Goal: Task Accomplishment & Management: Complete application form

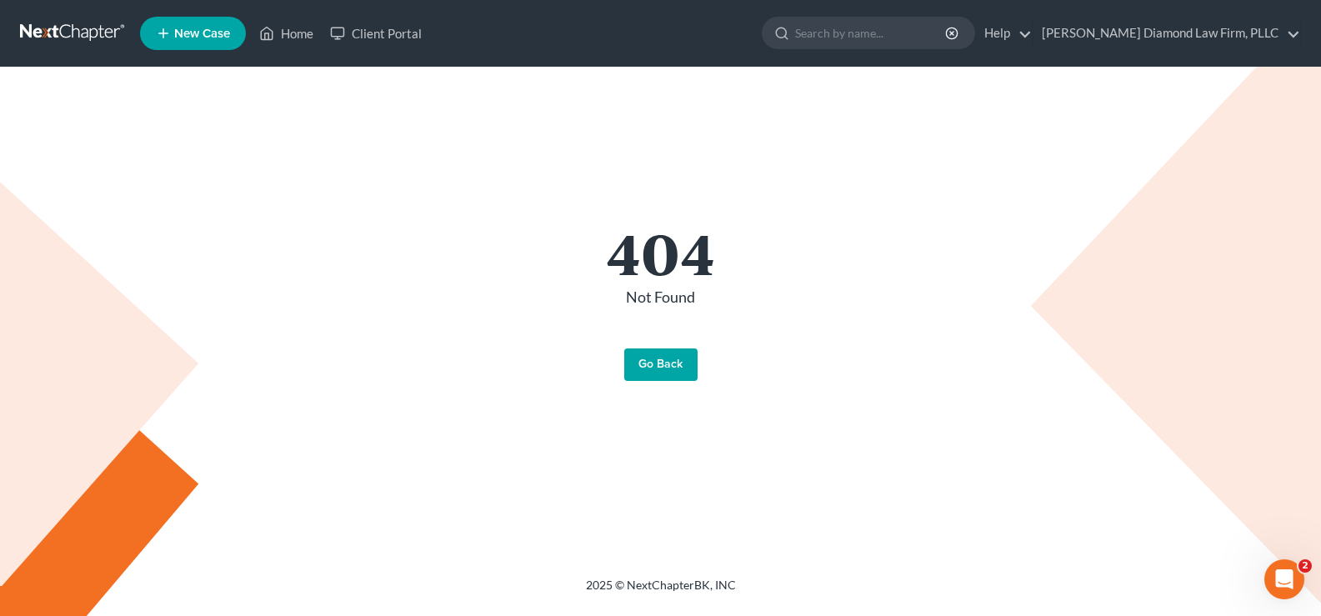
click at [654, 359] on link "Go Back" at bounding box center [660, 364] width 73 height 33
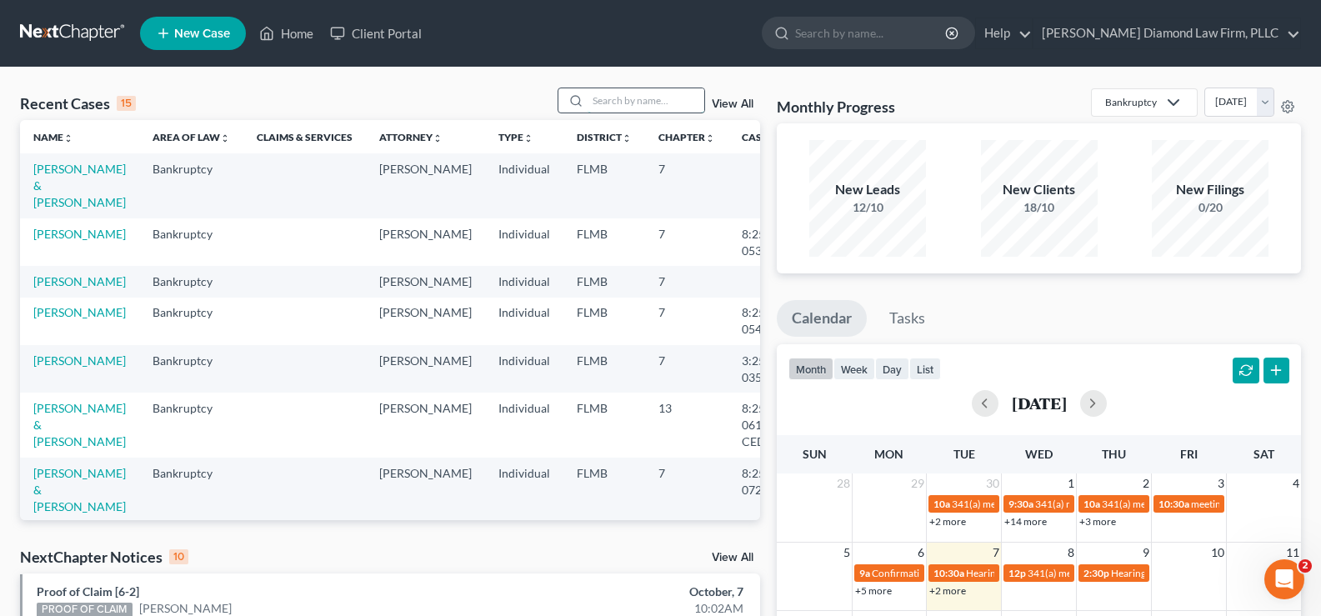
click at [639, 98] on input "search" at bounding box center [646, 100] width 117 height 24
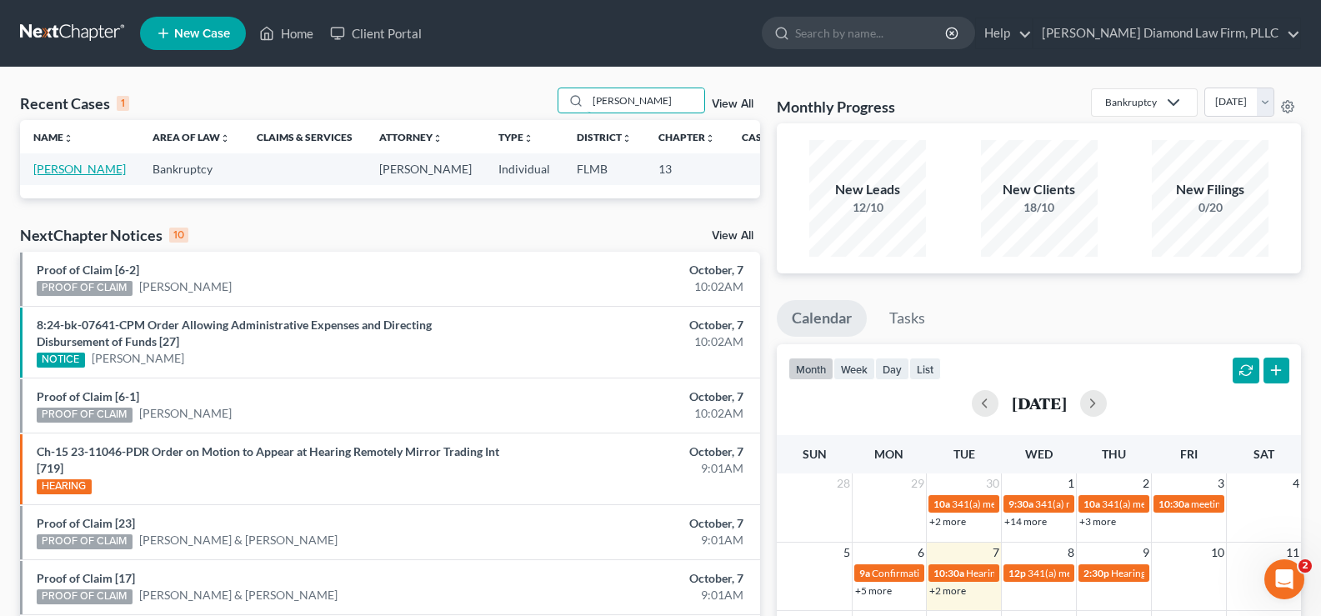
type input "[PERSON_NAME]"
click at [48, 175] on link "[PERSON_NAME]" at bounding box center [79, 169] width 93 height 14
select select "19"
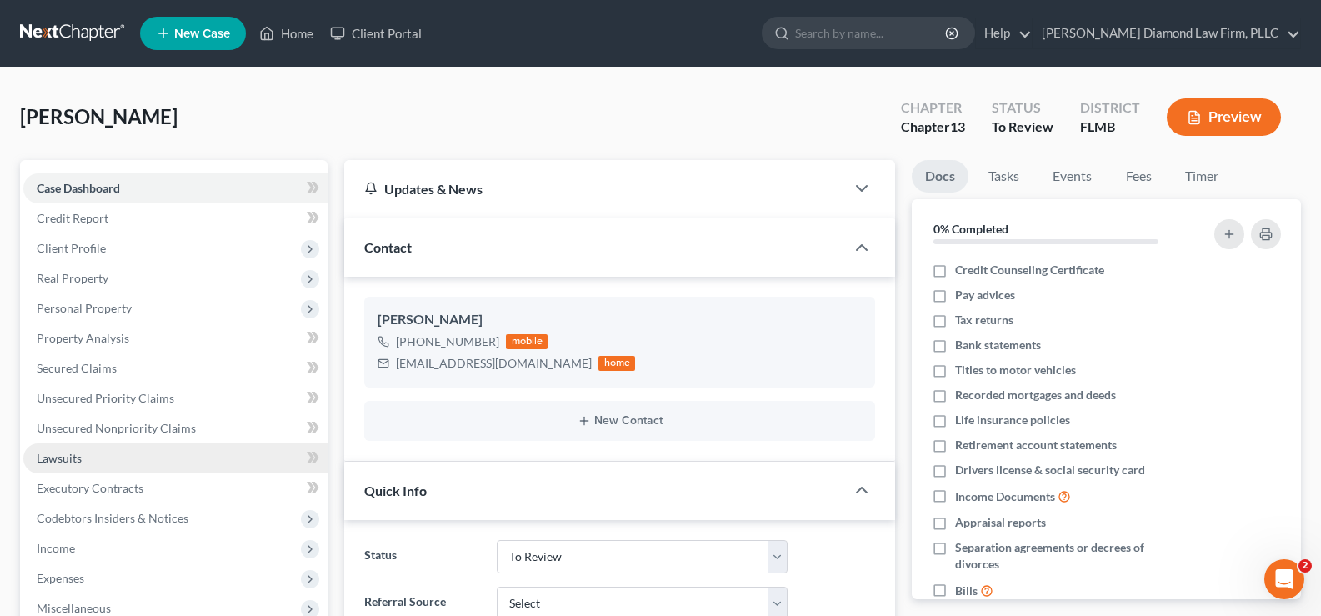
scroll to position [167, 0]
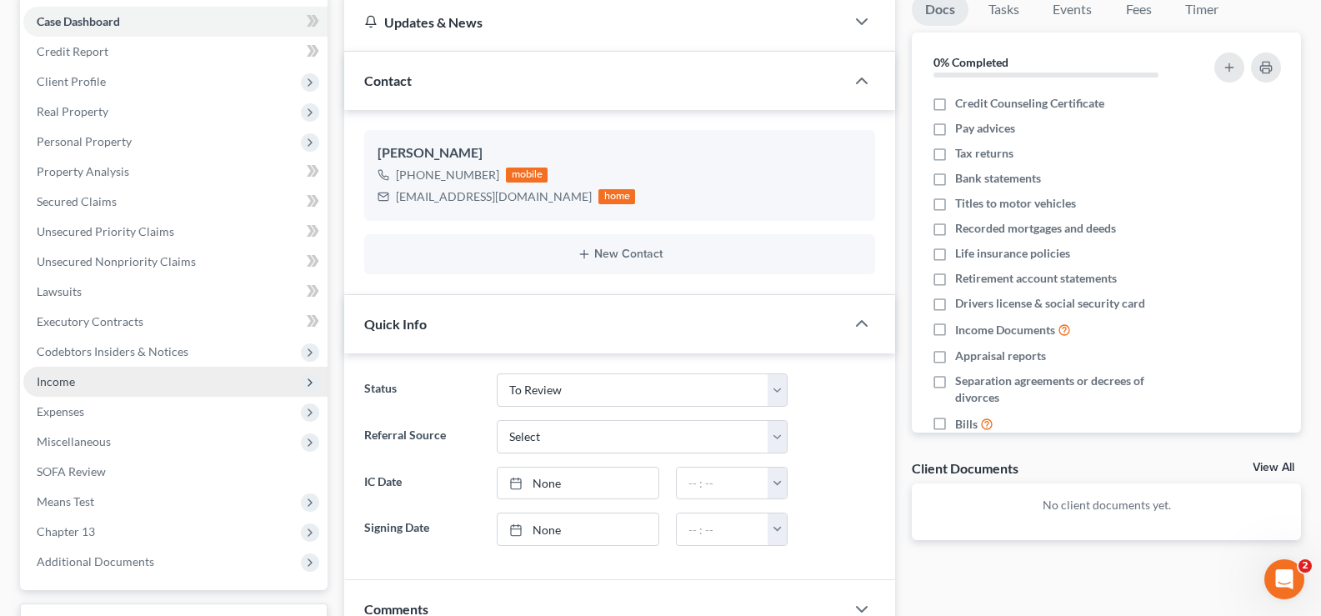
click at [113, 388] on span "Income" at bounding box center [175, 382] width 304 height 30
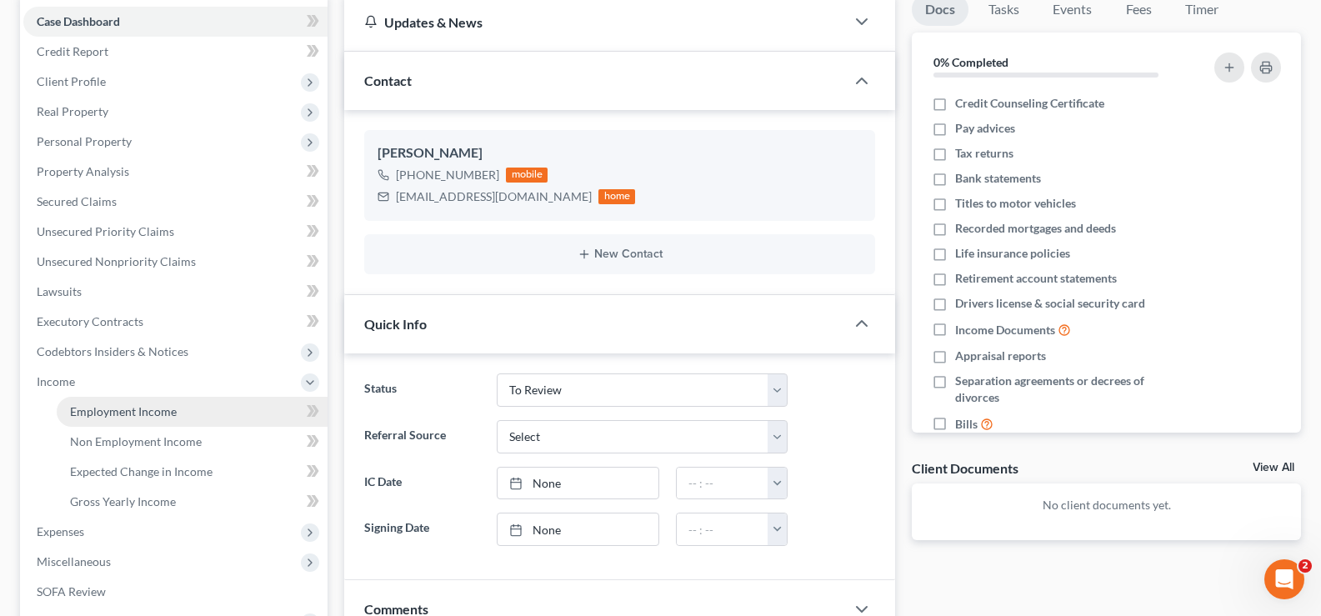
click at [138, 412] on span "Employment Income" at bounding box center [123, 411] width 107 height 14
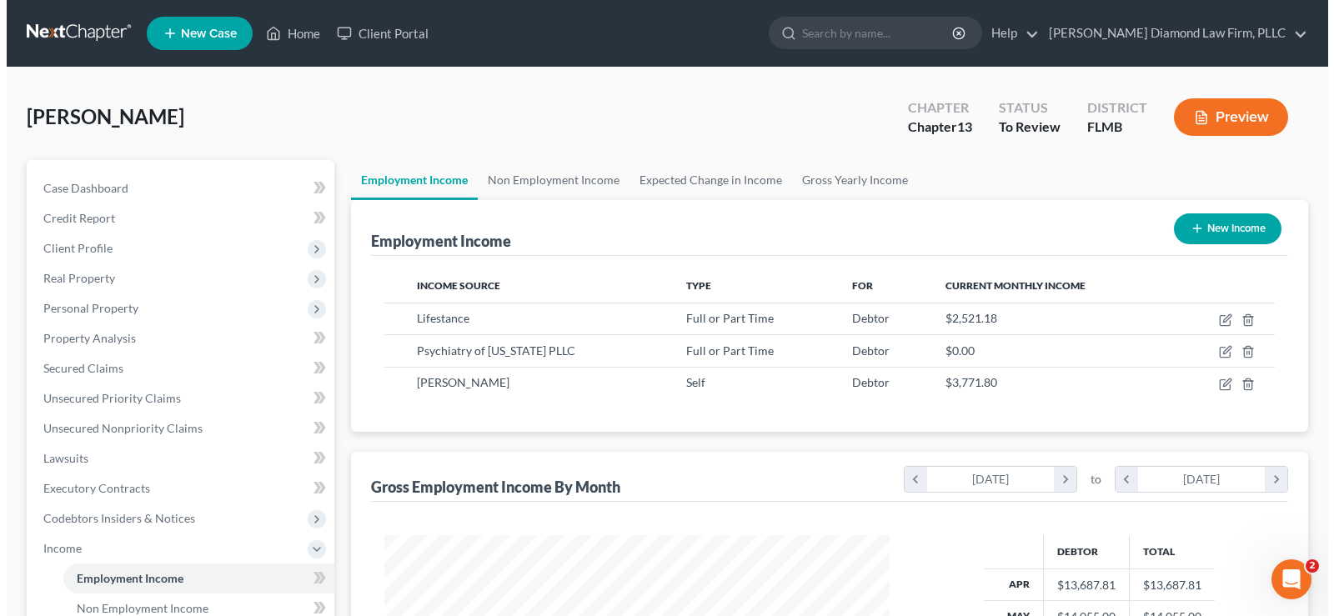
scroll to position [299, 539]
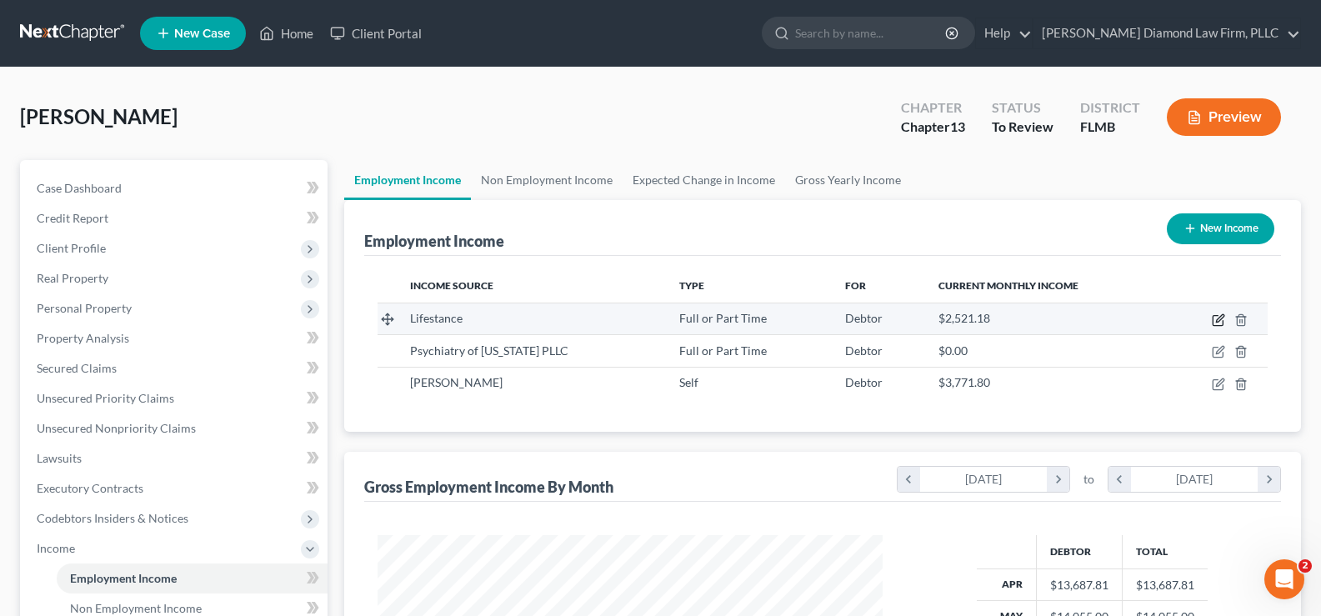
click at [1220, 318] on icon "button" at bounding box center [1220, 318] width 8 height 8
select select "0"
select select "9"
select select "2"
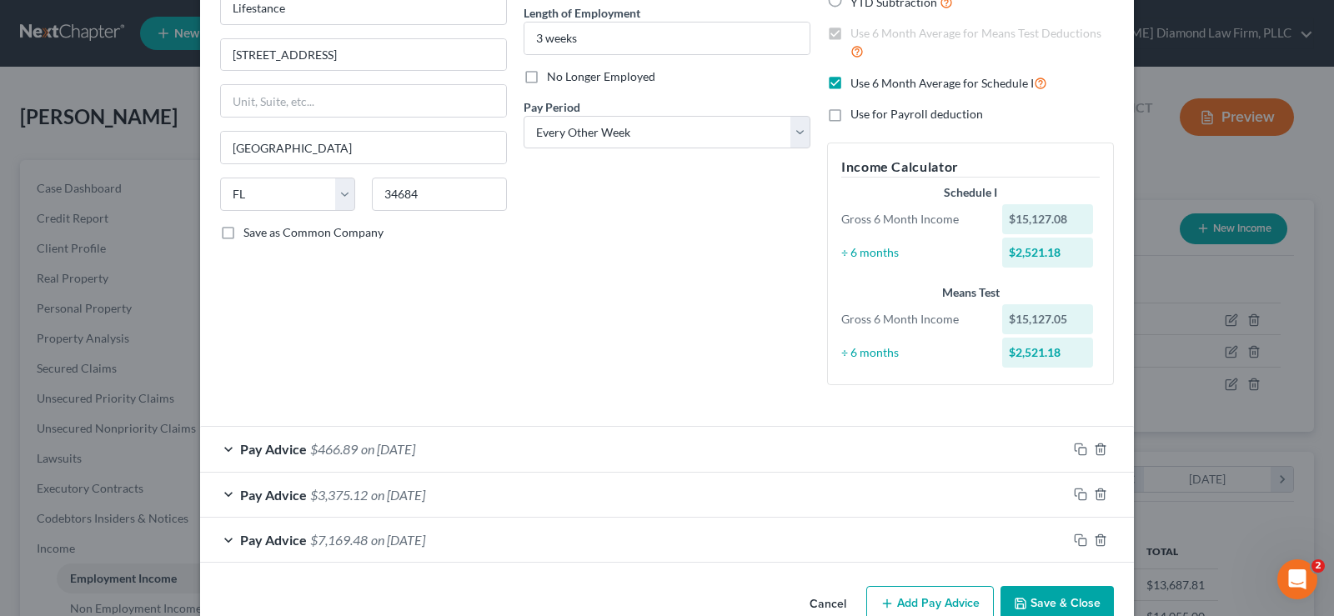
scroll to position [0, 0]
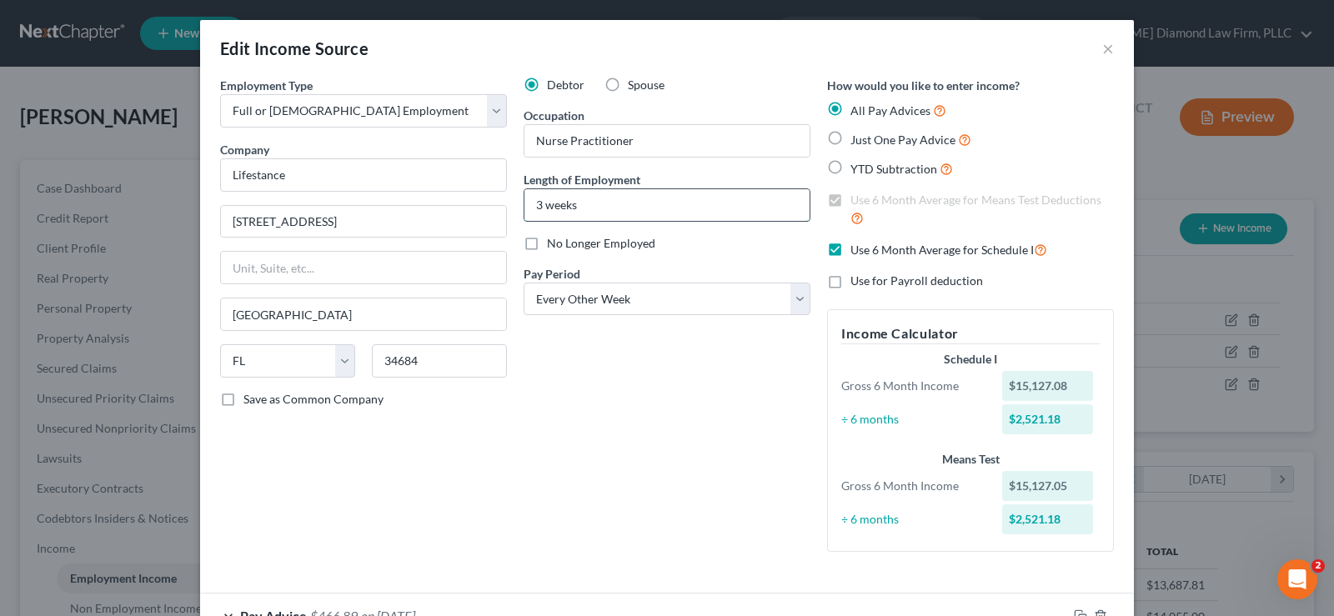
click at [580, 206] on input "3 weeks" at bounding box center [666, 205] width 285 height 32
drag, startPoint x: 580, startPoint y: 206, endPoint x: 534, endPoint y: 202, distance: 46.9
click at [534, 202] on input "3 weeks" at bounding box center [666, 205] width 285 height 32
click at [534, 200] on input "3 weeks" at bounding box center [666, 205] width 285 height 32
click at [609, 208] on input "3 weeks" at bounding box center [666, 205] width 285 height 32
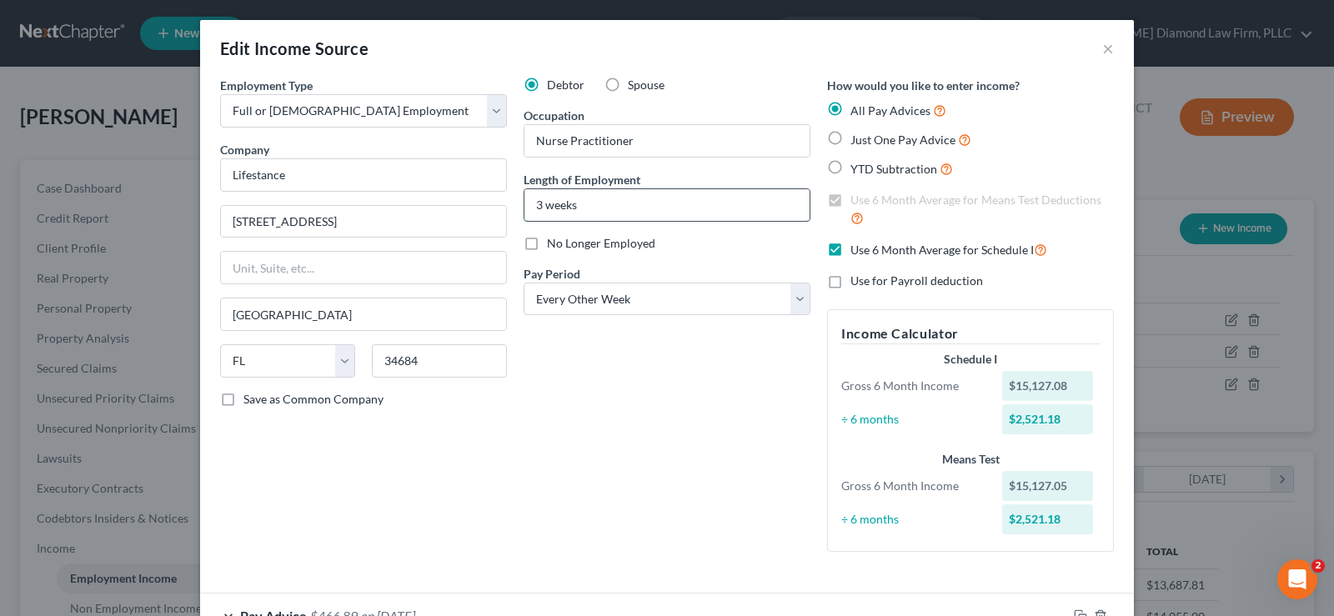
drag, startPoint x: 579, startPoint y: 207, endPoint x: 528, endPoint y: 204, distance: 51.7
click at [528, 204] on input "3 weeks" at bounding box center [666, 205] width 285 height 32
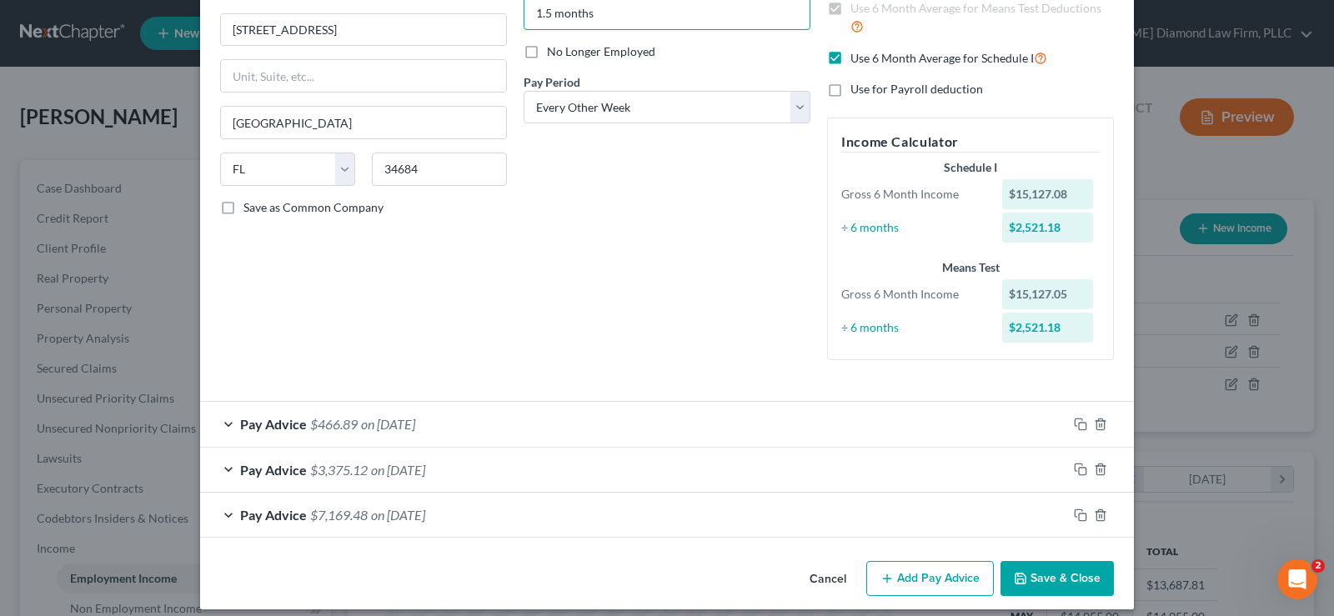
scroll to position [205, 0]
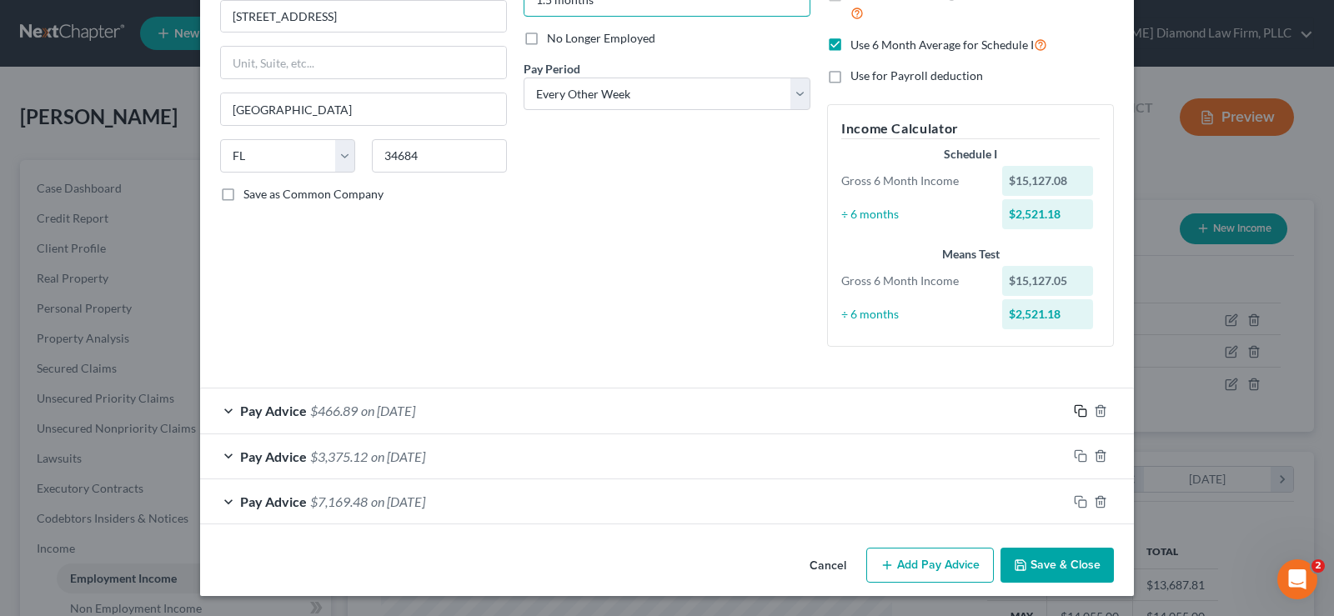
type input "1.5 months"
click at [1077, 412] on icon "button" at bounding box center [1080, 410] width 13 height 13
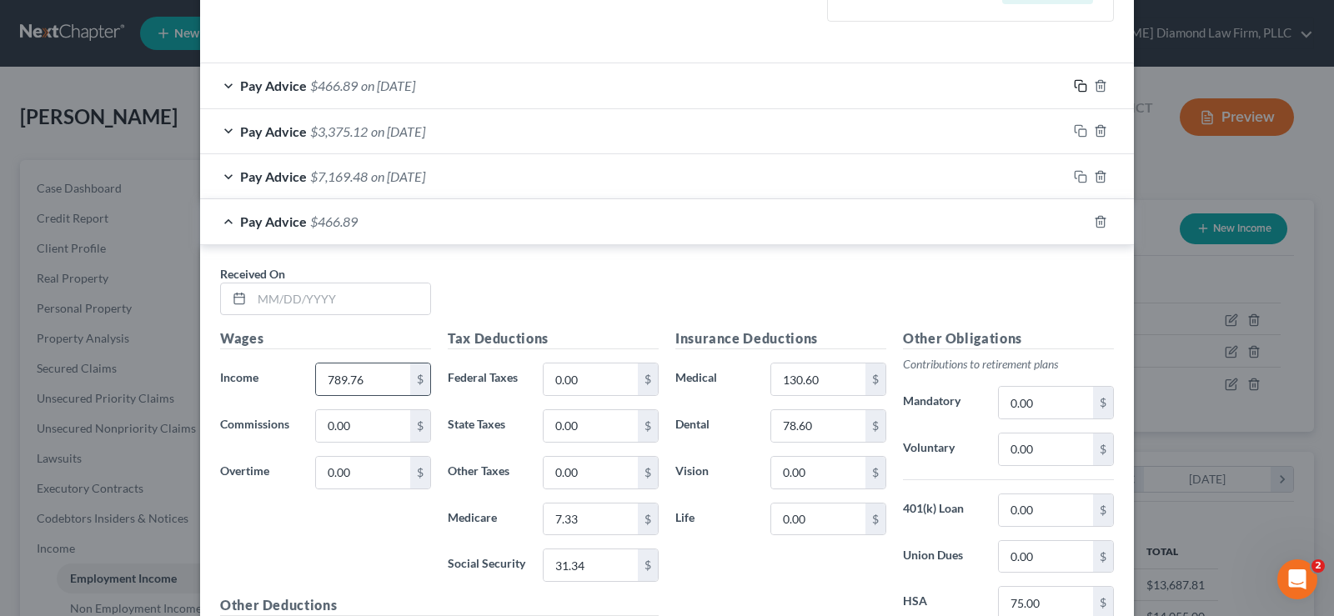
scroll to position [539, 0]
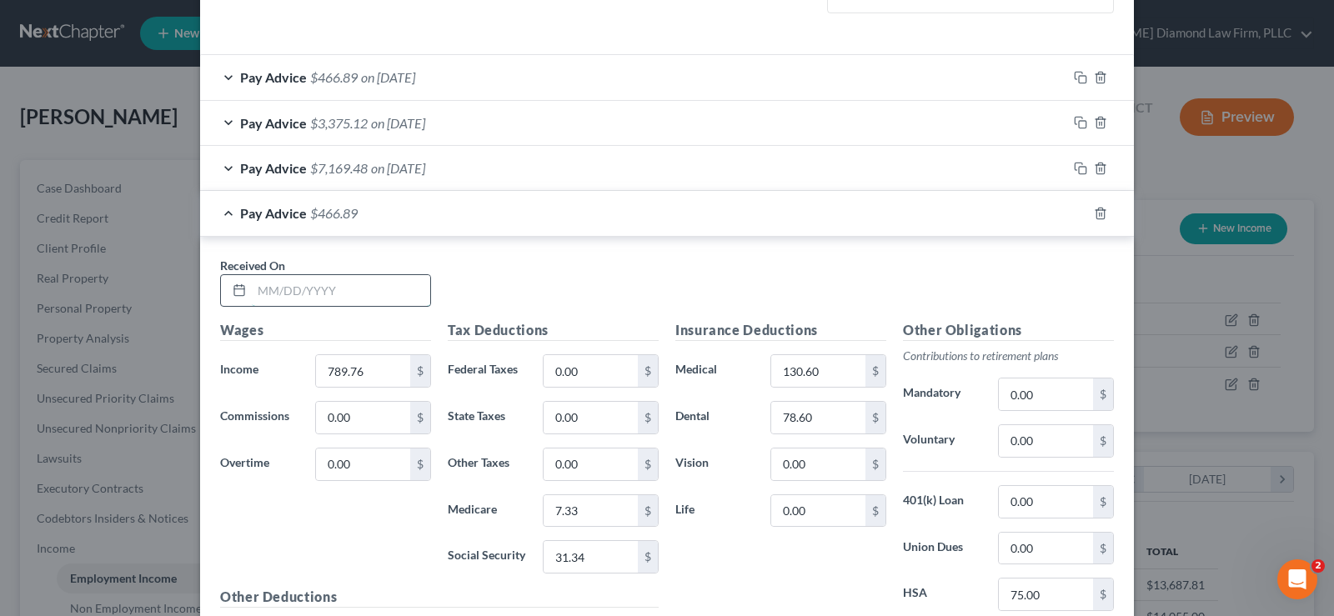
click at [318, 289] on input "text" at bounding box center [341, 291] width 178 height 32
type input "[DATE]"
click at [369, 372] on input "789.76" at bounding box center [363, 371] width 94 height 32
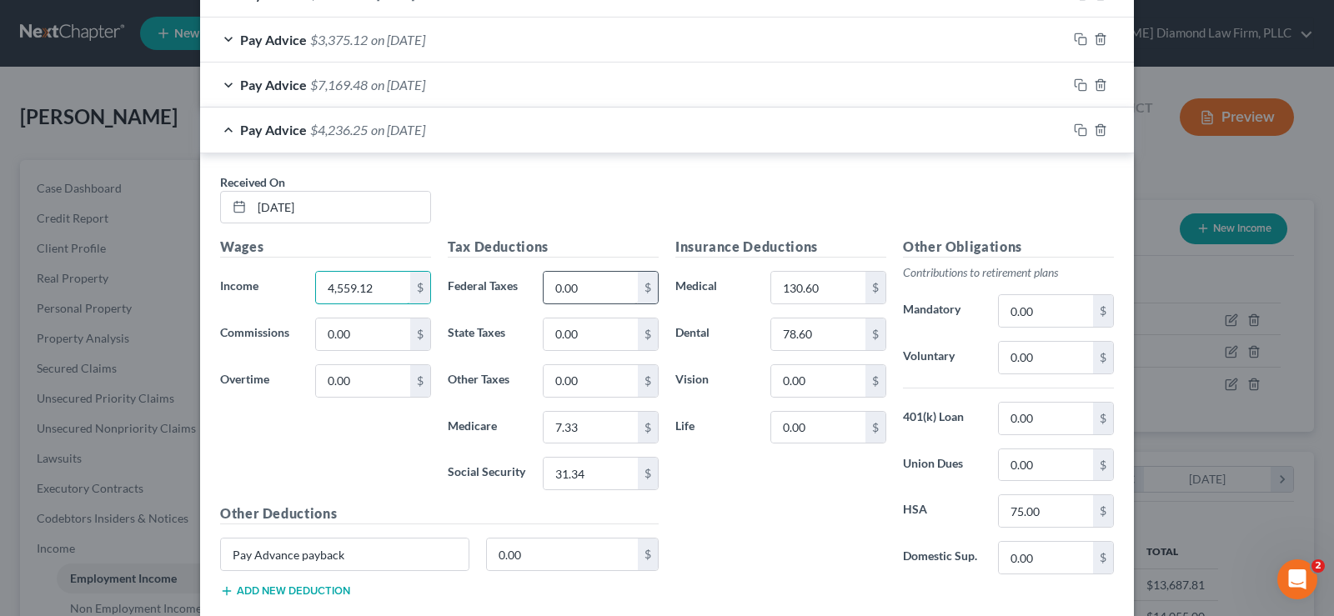
type input "4,559.12"
click at [579, 293] on input "0.00" at bounding box center [591, 288] width 94 height 32
type input "359.10"
click at [579, 433] on input "7.33" at bounding box center [591, 428] width 94 height 32
type input "57.49"
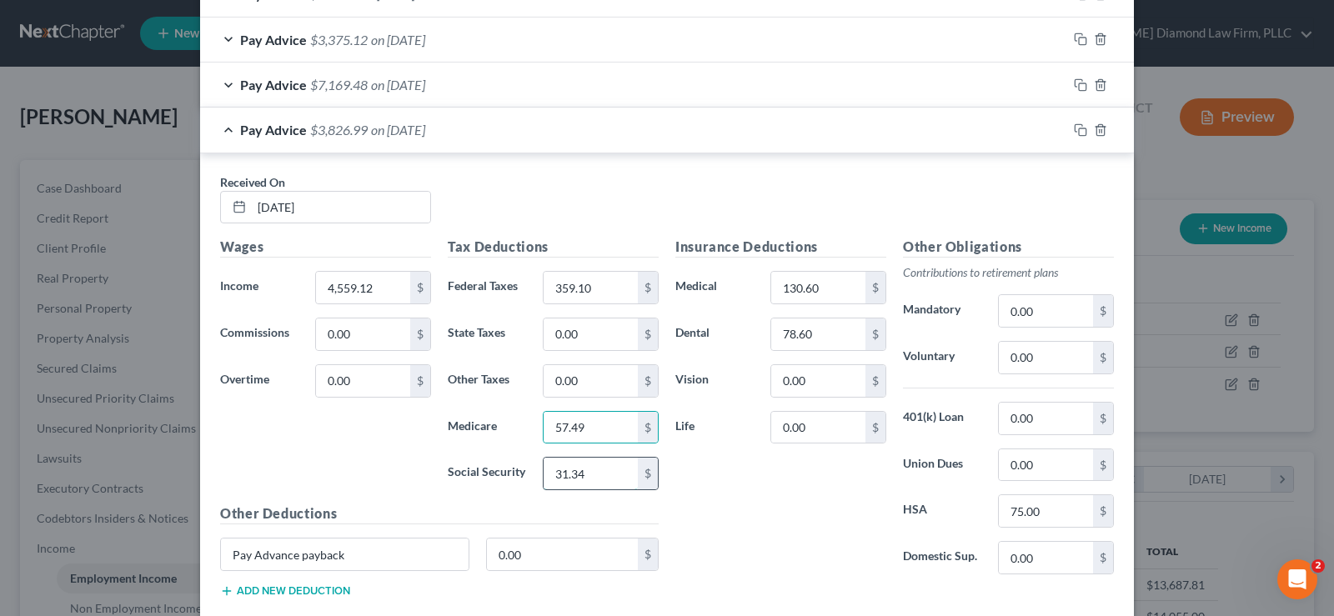
click at [586, 474] on input "31.34" at bounding box center [591, 474] width 94 height 32
type input "359.10"
click at [1045, 358] on input "0.00" at bounding box center [1046, 358] width 94 height 32
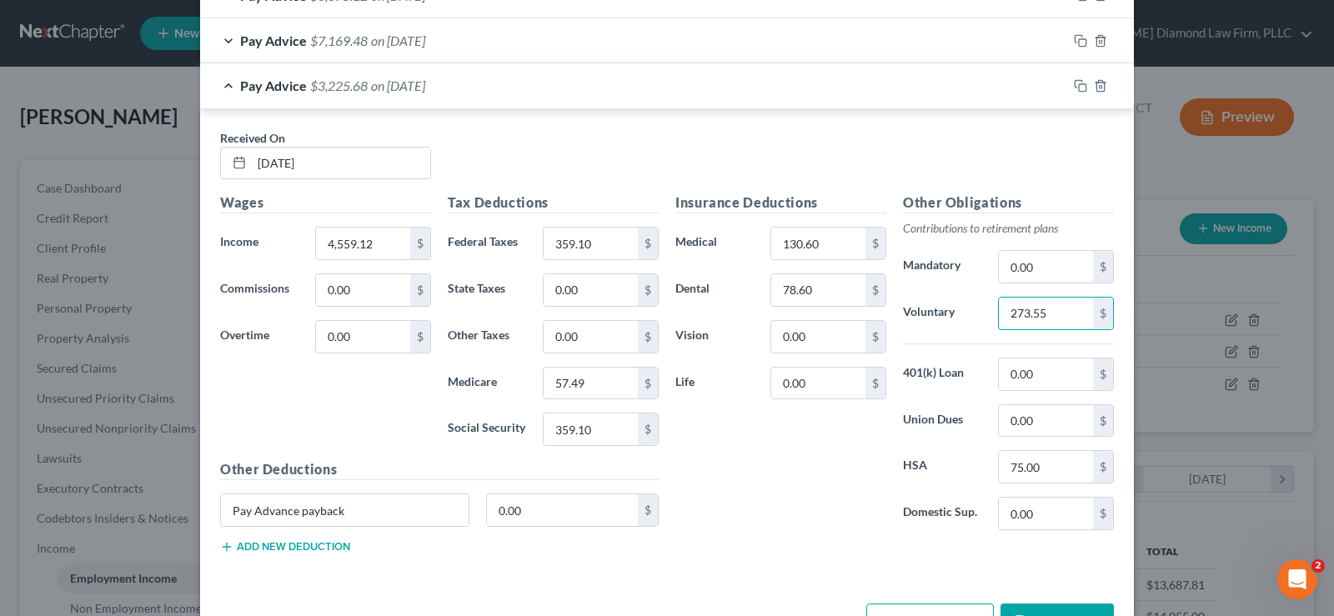
scroll to position [705, 0]
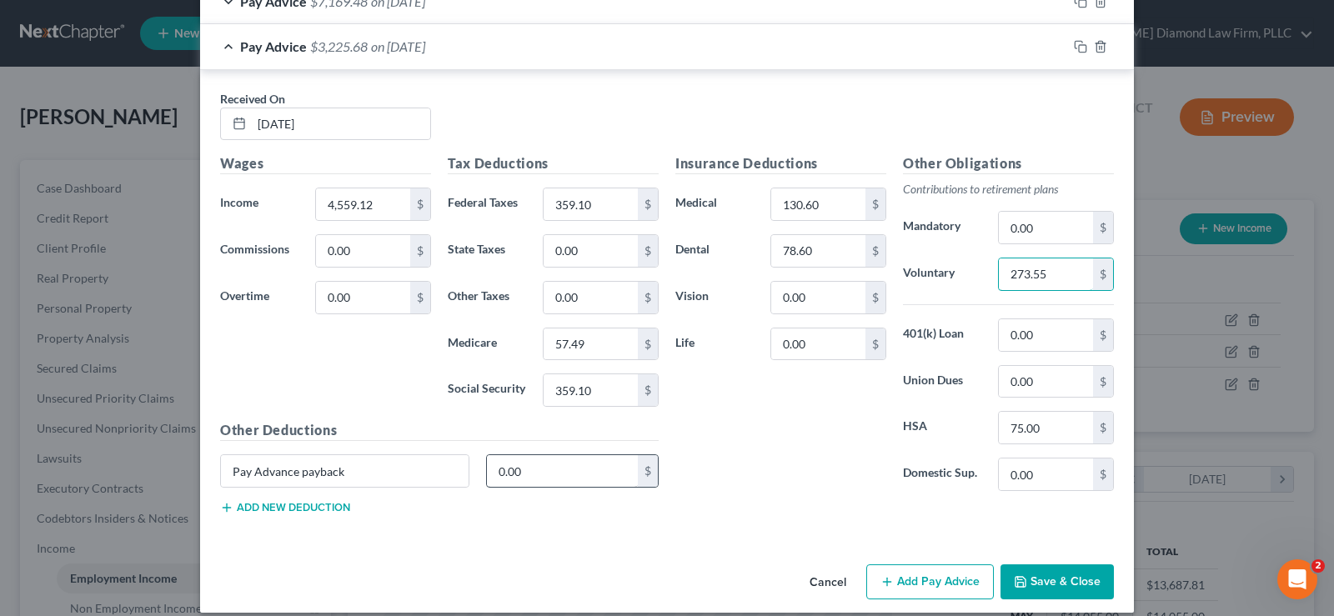
type input "273.55"
click at [545, 469] on input "0.00" at bounding box center [563, 471] width 152 height 32
type input "405.27"
click at [814, 247] on input "78.60" at bounding box center [818, 251] width 94 height 32
type input "52.40"
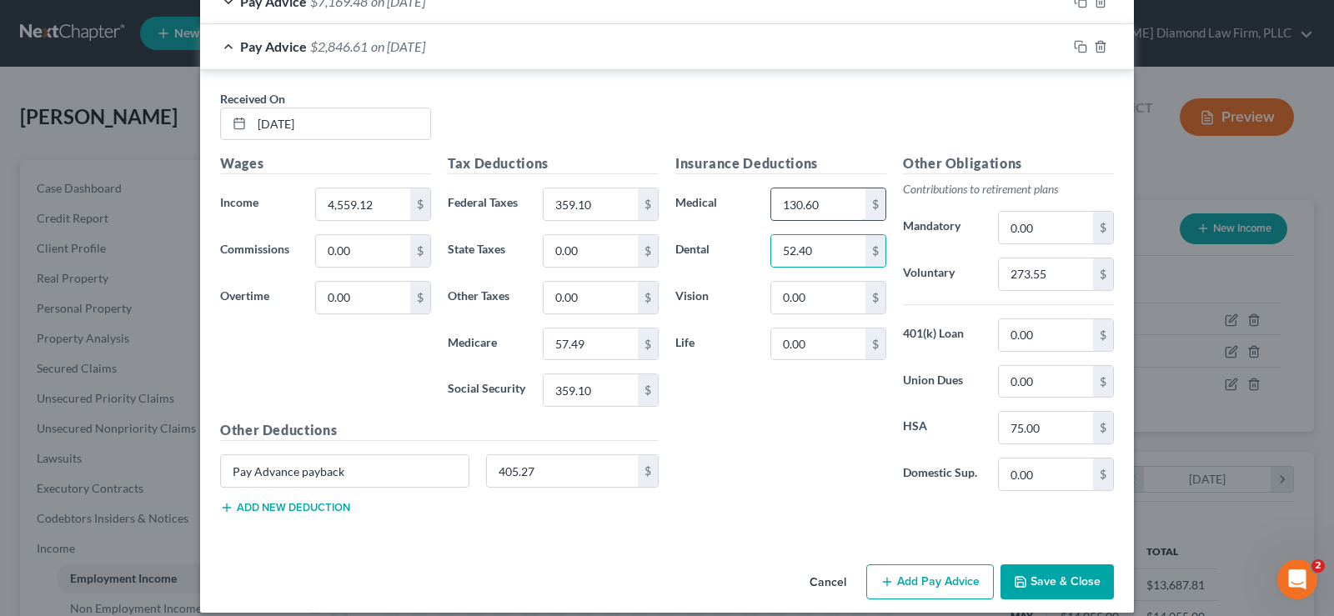
click at [819, 203] on input "130.60" at bounding box center [818, 204] width 94 height 32
type input "87.07"
click at [1066, 423] on input "75.00" at bounding box center [1046, 428] width 94 height 32
type input "50"
click at [584, 394] on input "359.10" at bounding box center [591, 390] width 94 height 32
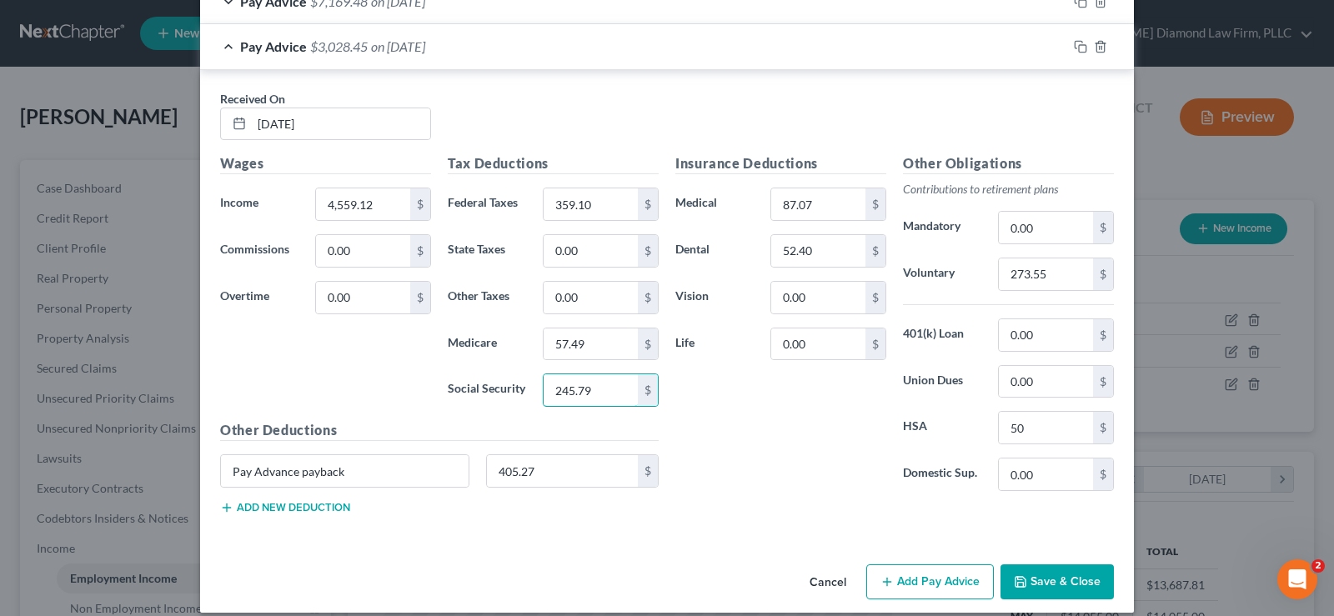
type input "245.79"
click at [223, 51] on div "Pay Advice $3,028.45 on [DATE]" at bounding box center [633, 46] width 867 height 44
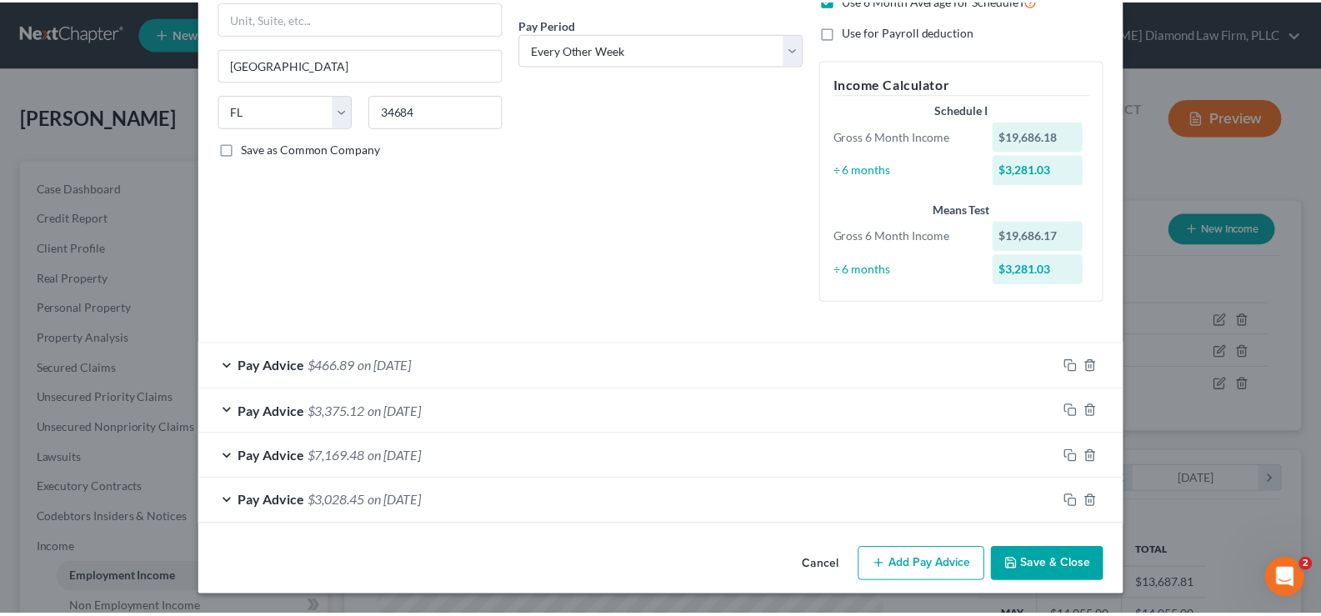
scroll to position [250, 0]
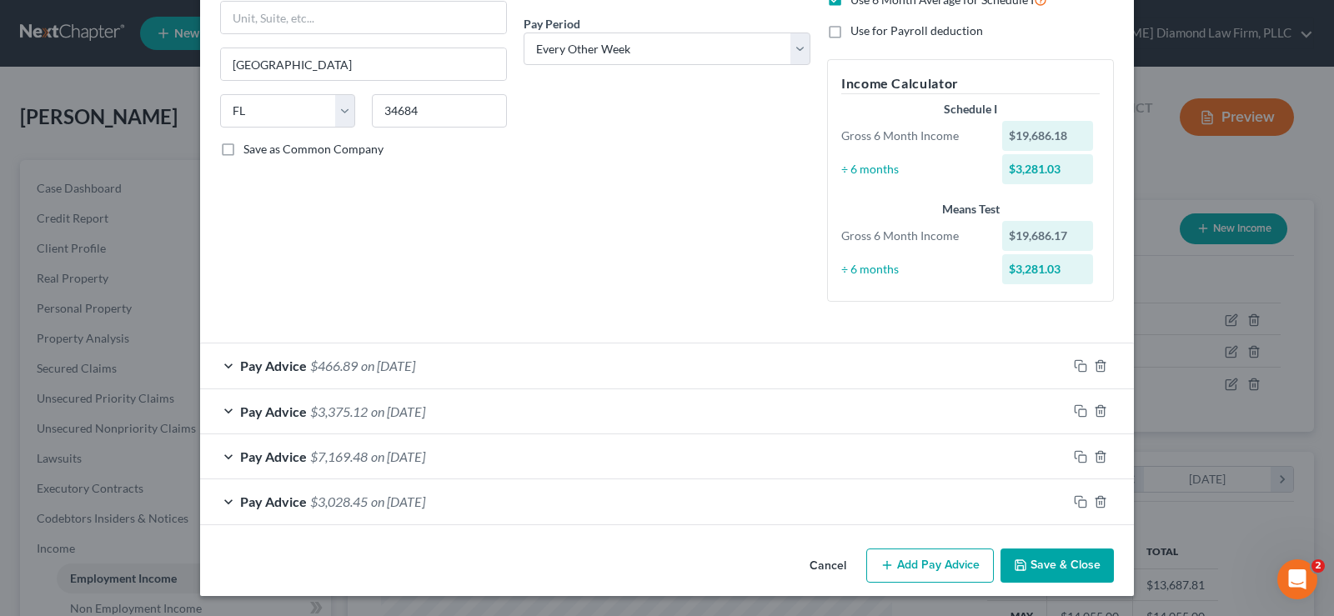
click at [1071, 565] on button "Save & Close" at bounding box center [1056, 566] width 113 height 35
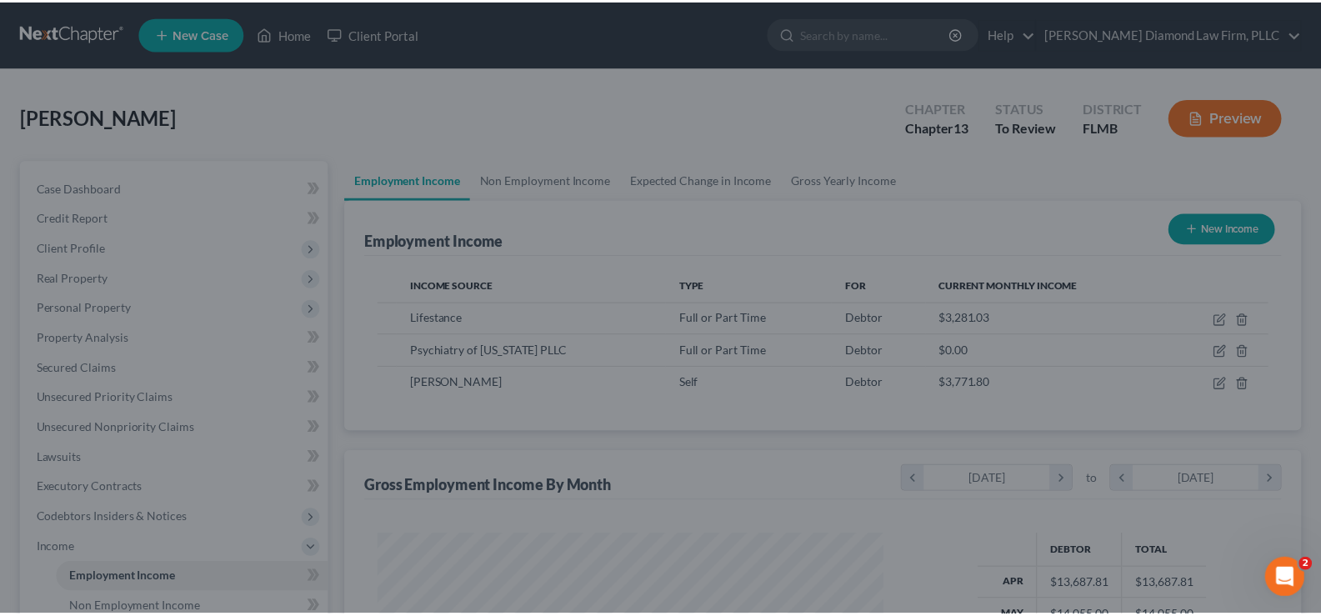
scroll to position [833358, 833118]
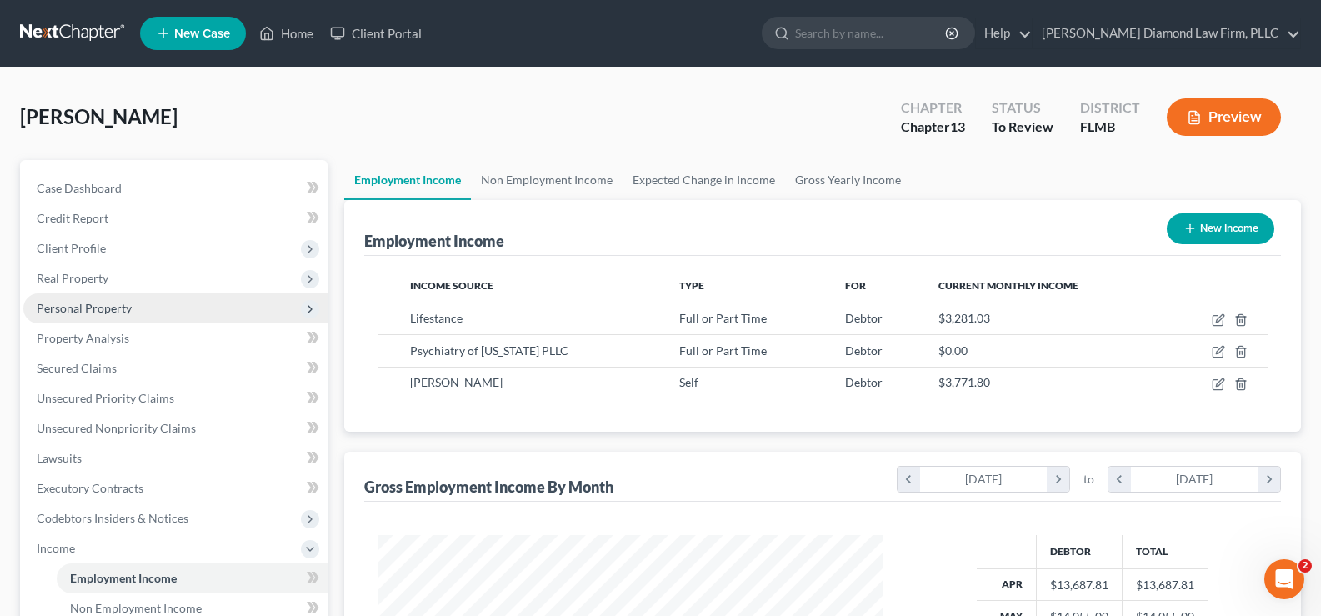
click at [113, 311] on span "Personal Property" at bounding box center [84, 308] width 95 height 14
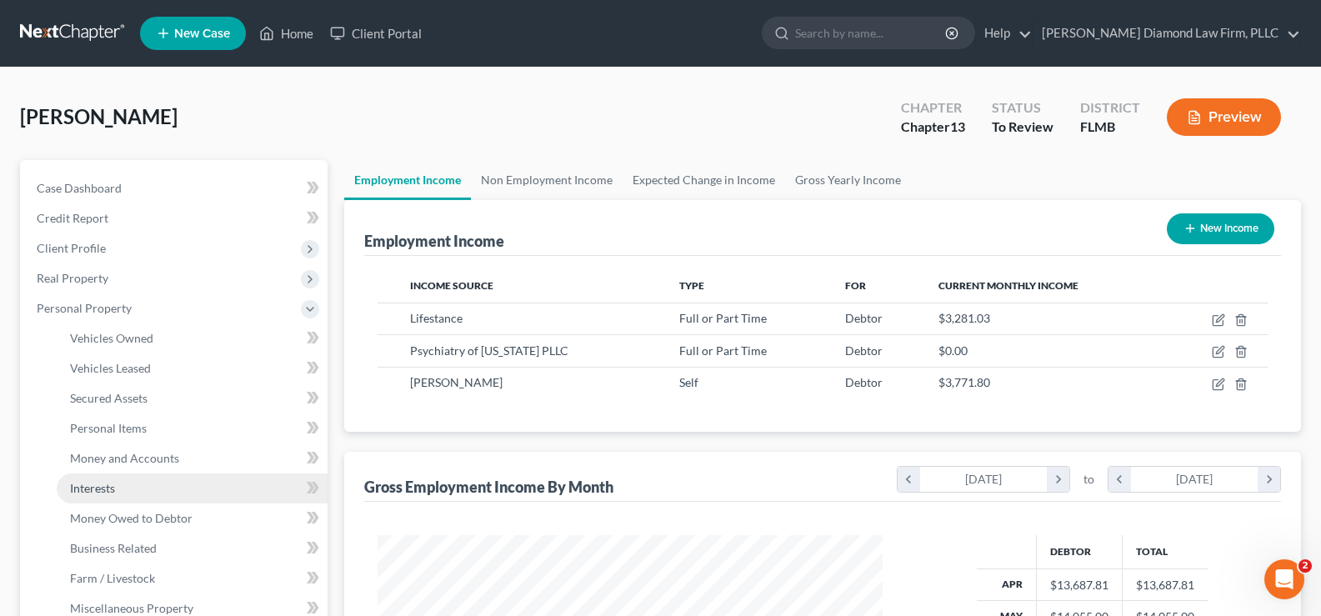
click at [104, 496] on link "Interests" at bounding box center [192, 489] width 271 height 30
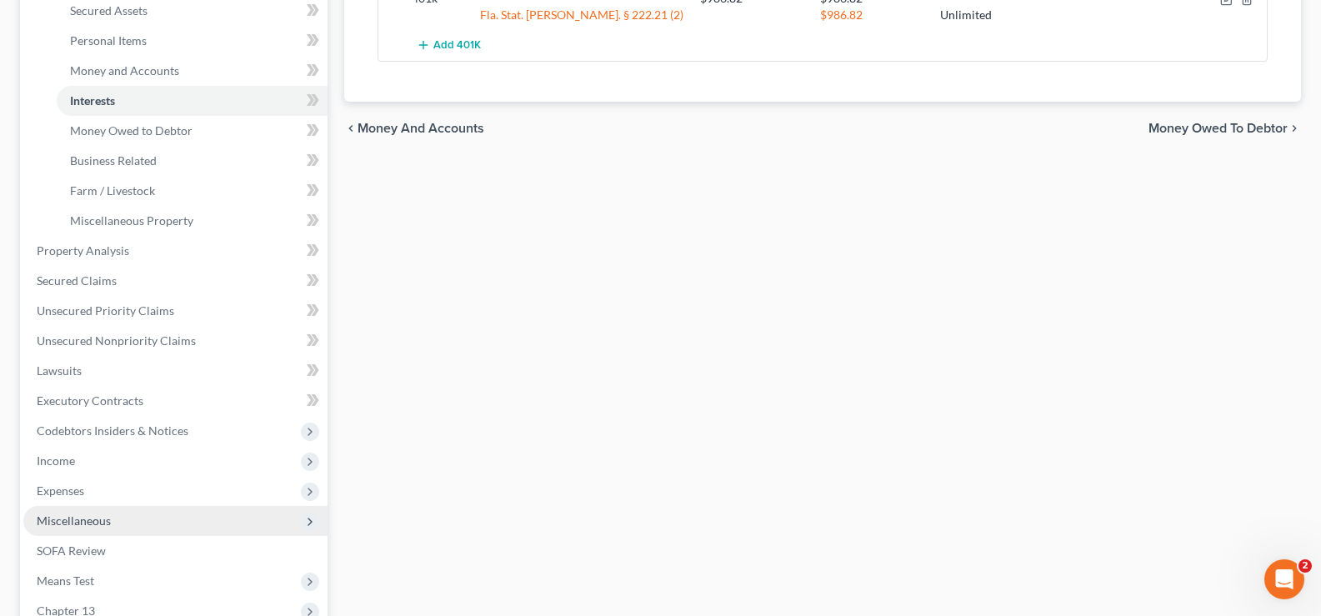
scroll to position [417, 0]
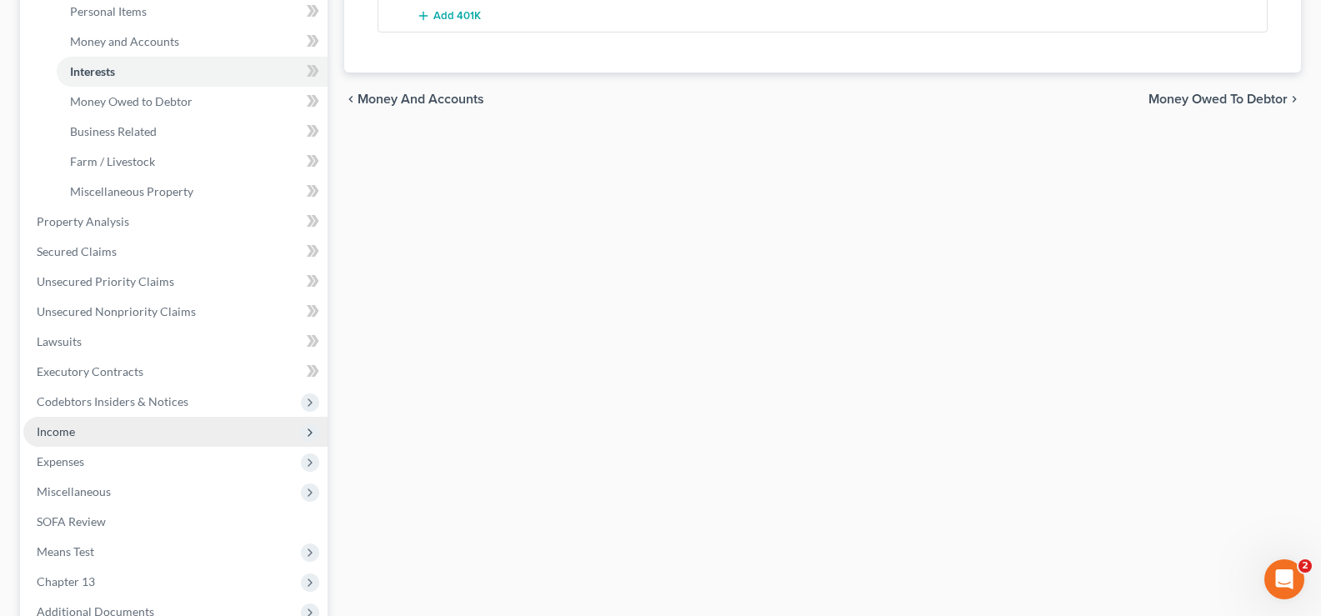
click at [86, 434] on span "Income" at bounding box center [175, 432] width 304 height 30
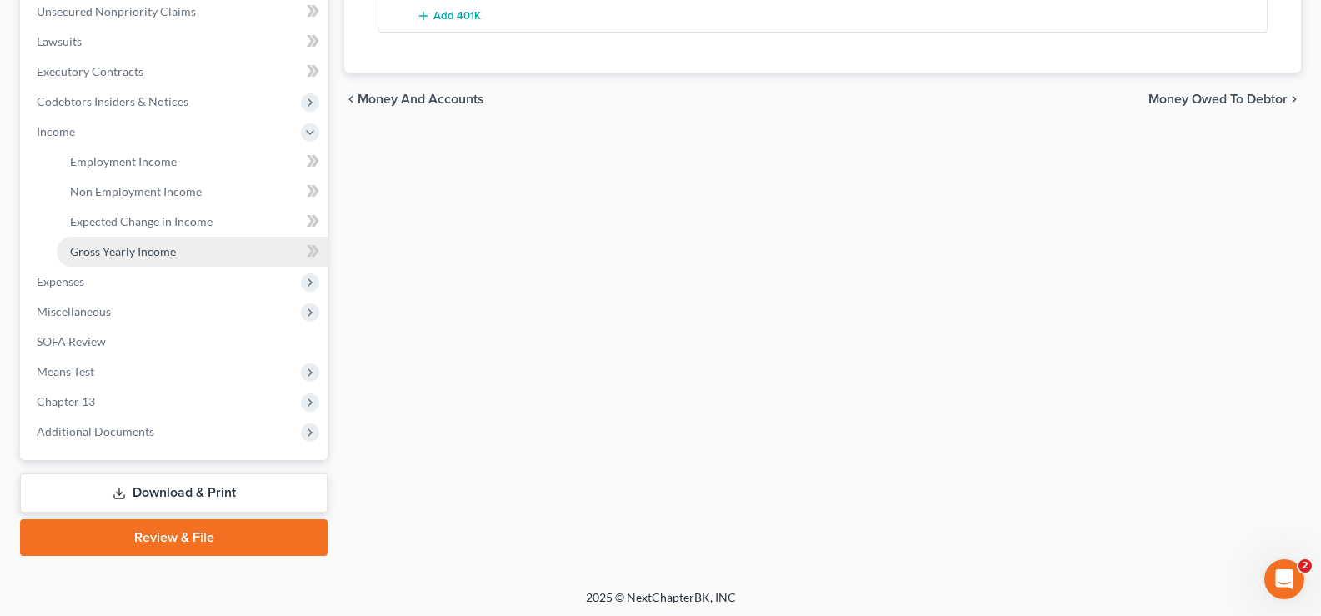
click at [154, 252] on span "Gross Yearly Income" at bounding box center [123, 251] width 106 height 14
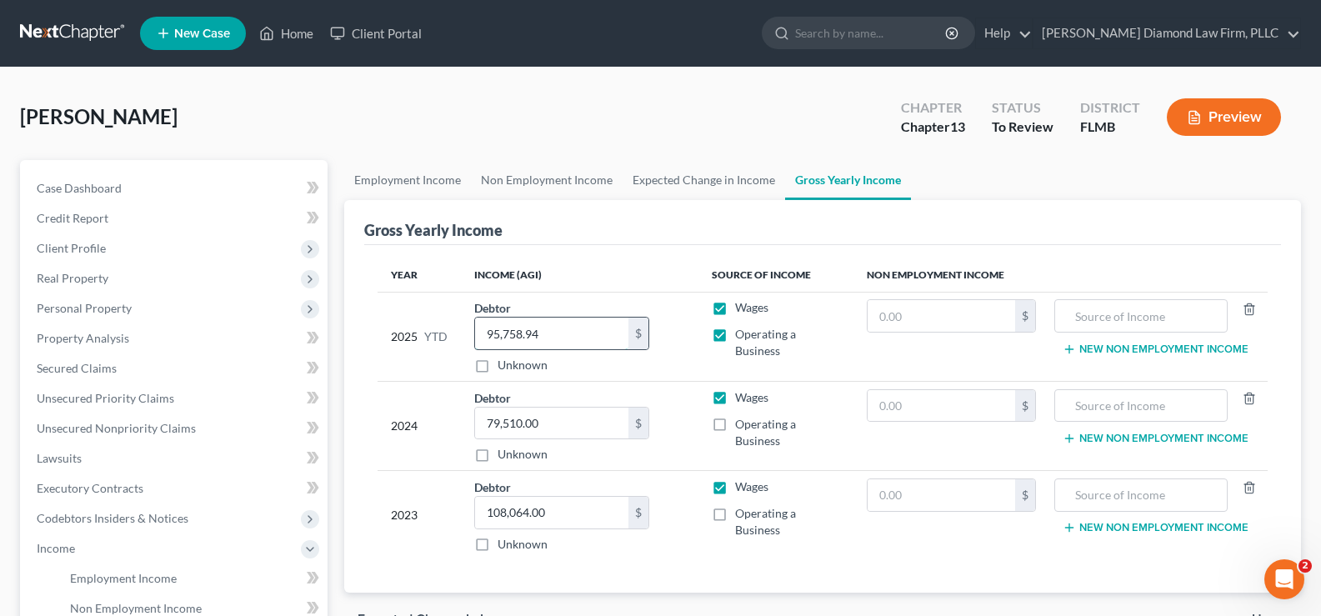
click at [569, 331] on input "95,758.94" at bounding box center [551, 334] width 153 height 32
type input "100,318.06"
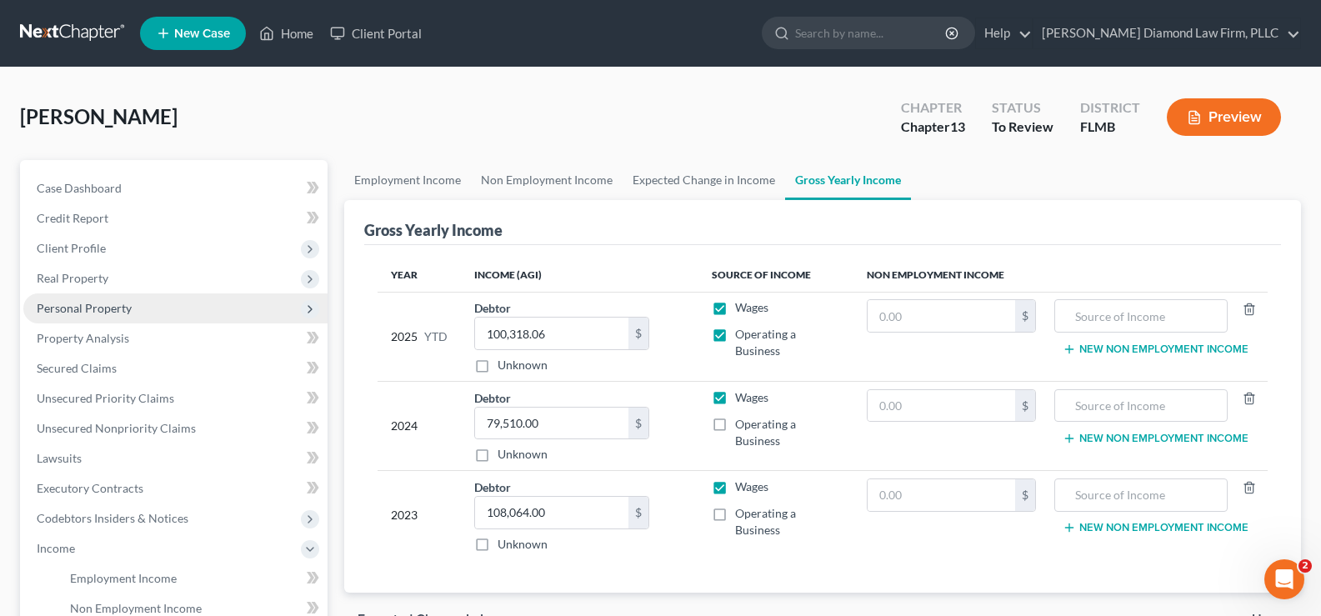
click at [131, 307] on span "Personal Property" at bounding box center [175, 308] width 304 height 30
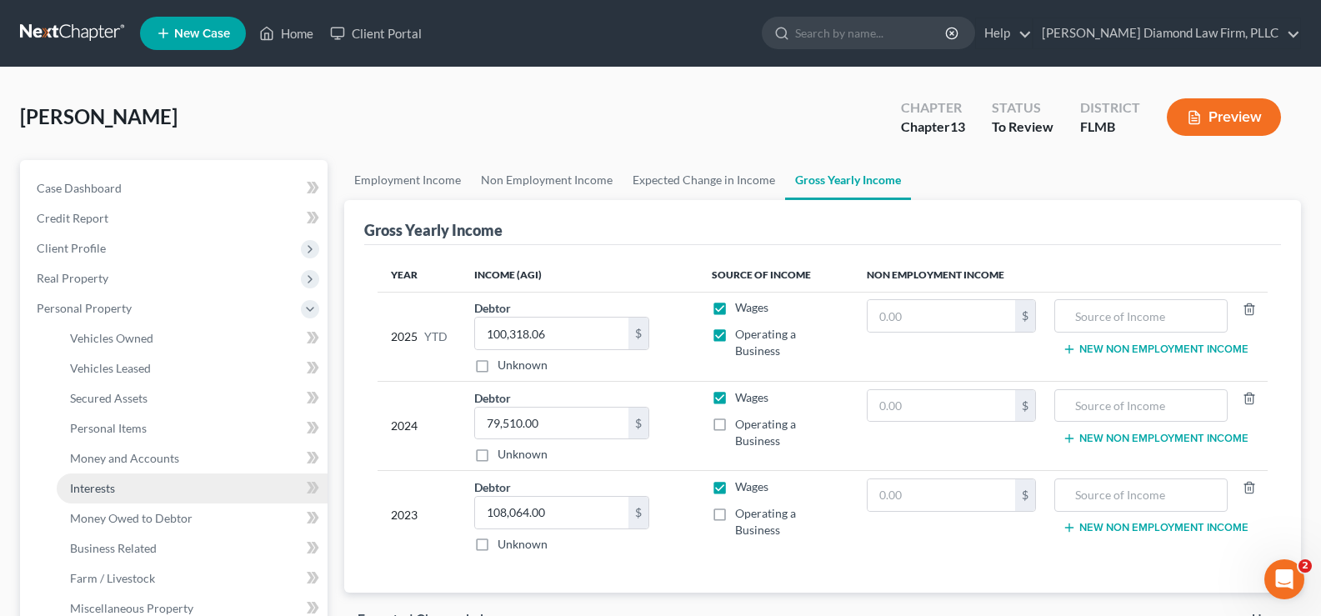
click at [142, 496] on link "Interests" at bounding box center [192, 489] width 271 height 30
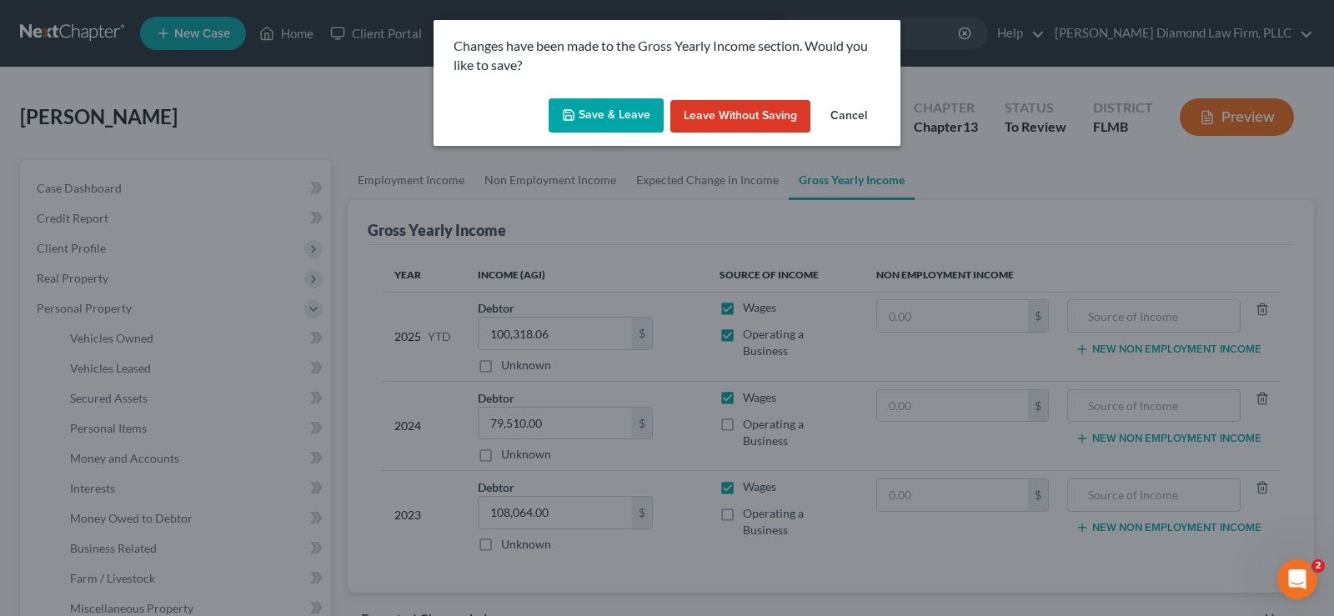
click at [642, 108] on button "Save & Leave" at bounding box center [606, 115] width 115 height 35
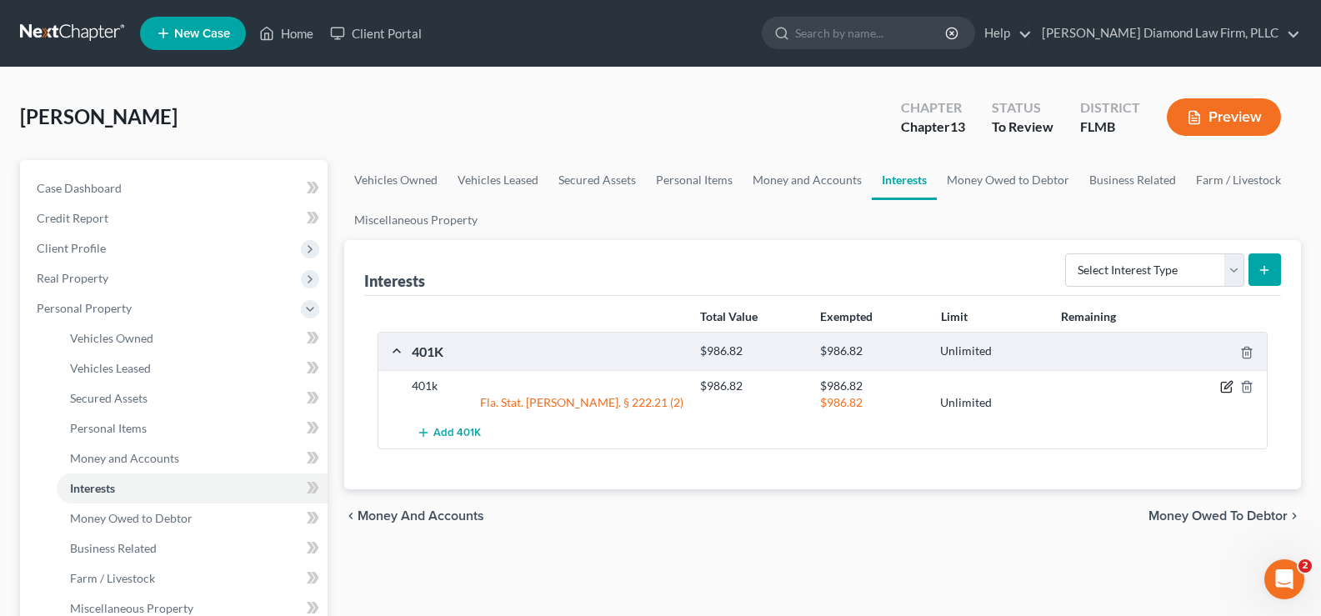
click at [1225, 389] on icon "button" at bounding box center [1229, 386] width 8 height 8
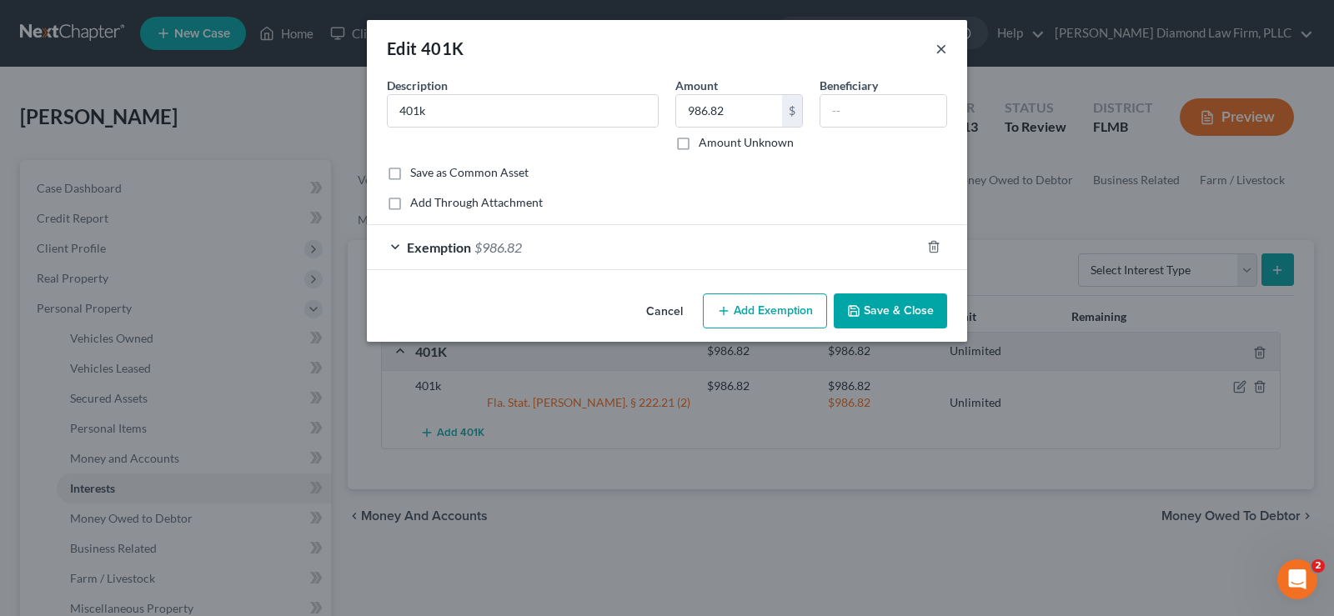
click at [945, 52] on button "×" at bounding box center [941, 48] width 12 height 20
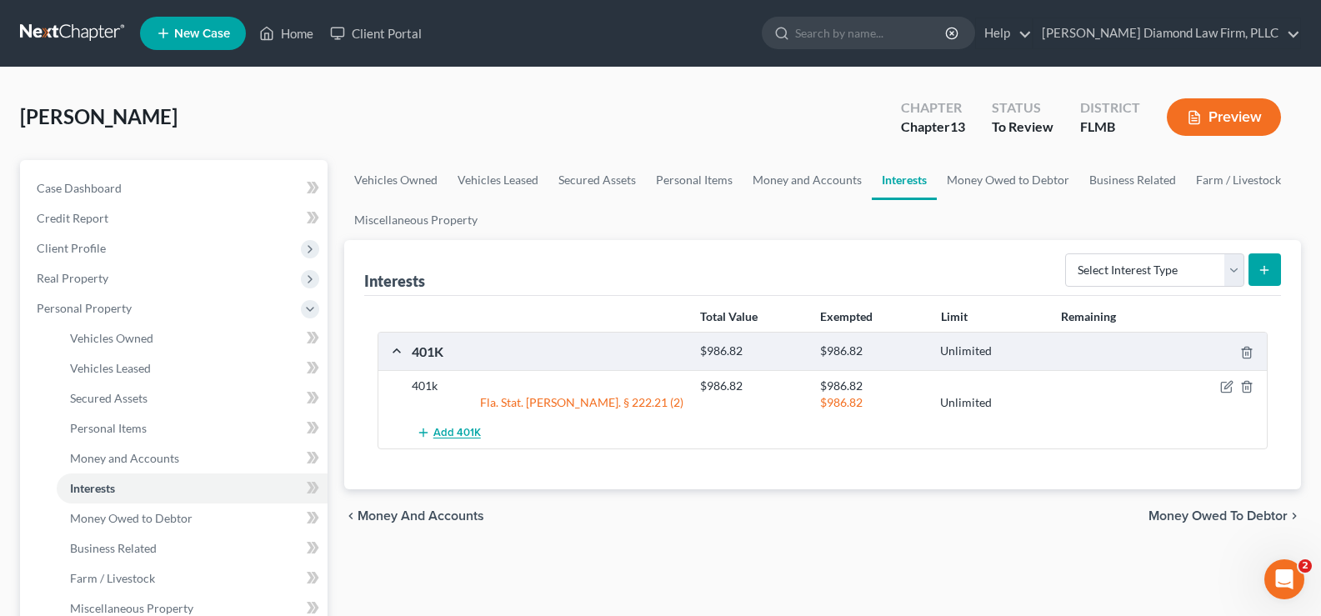
click at [459, 434] on span "Add 401K" at bounding box center [458, 433] width 48 height 13
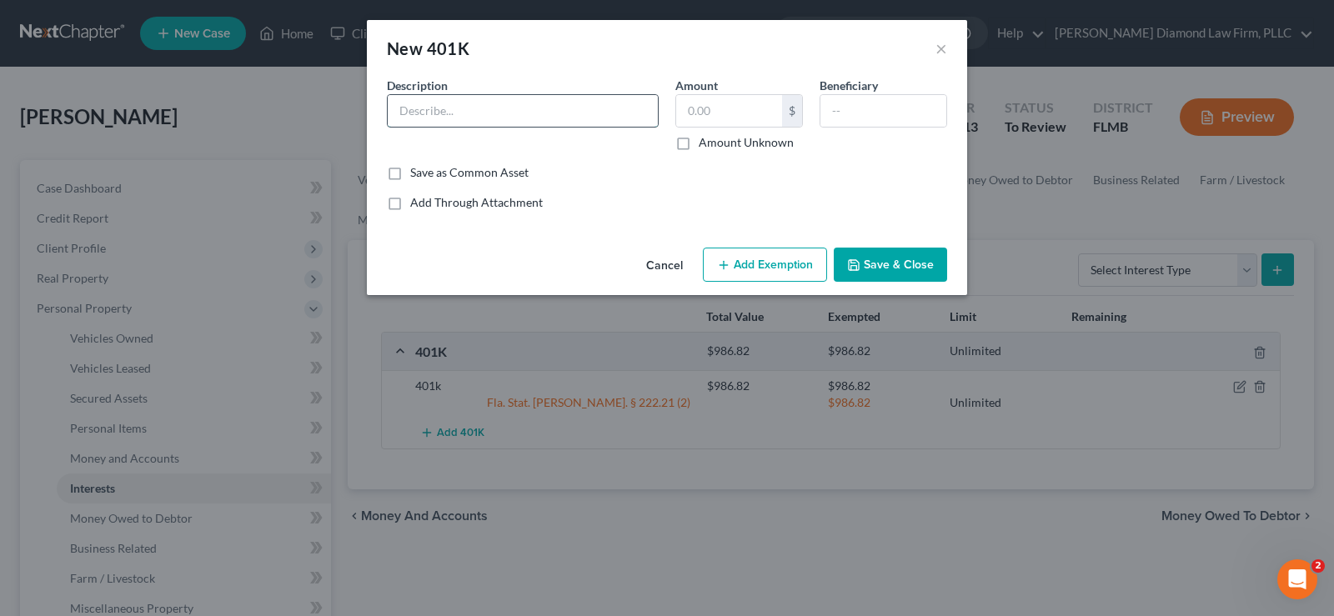
click at [445, 113] on input "text" at bounding box center [523, 111] width 270 height 32
type input "LifeStance Health 401(k)"
click at [694, 118] on input "text" at bounding box center [729, 111] width 106 height 32
type input "276.22"
click at [739, 258] on button "Add Exemption" at bounding box center [765, 265] width 124 height 35
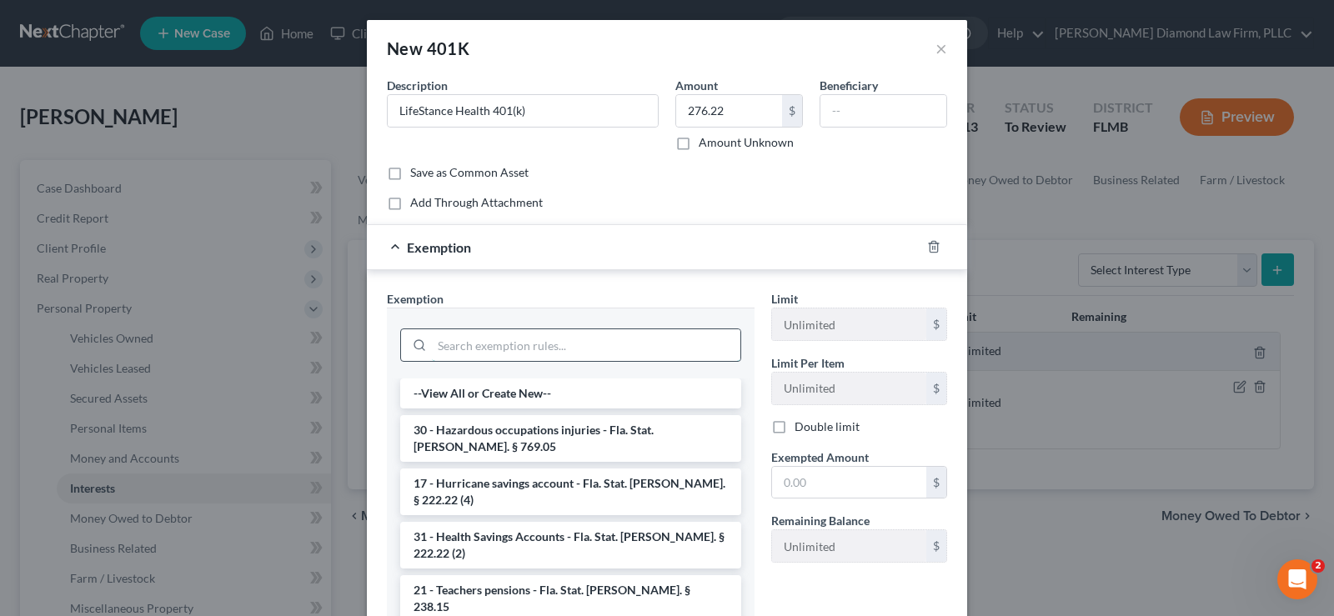
click at [459, 349] on input "search" at bounding box center [586, 345] width 308 height 32
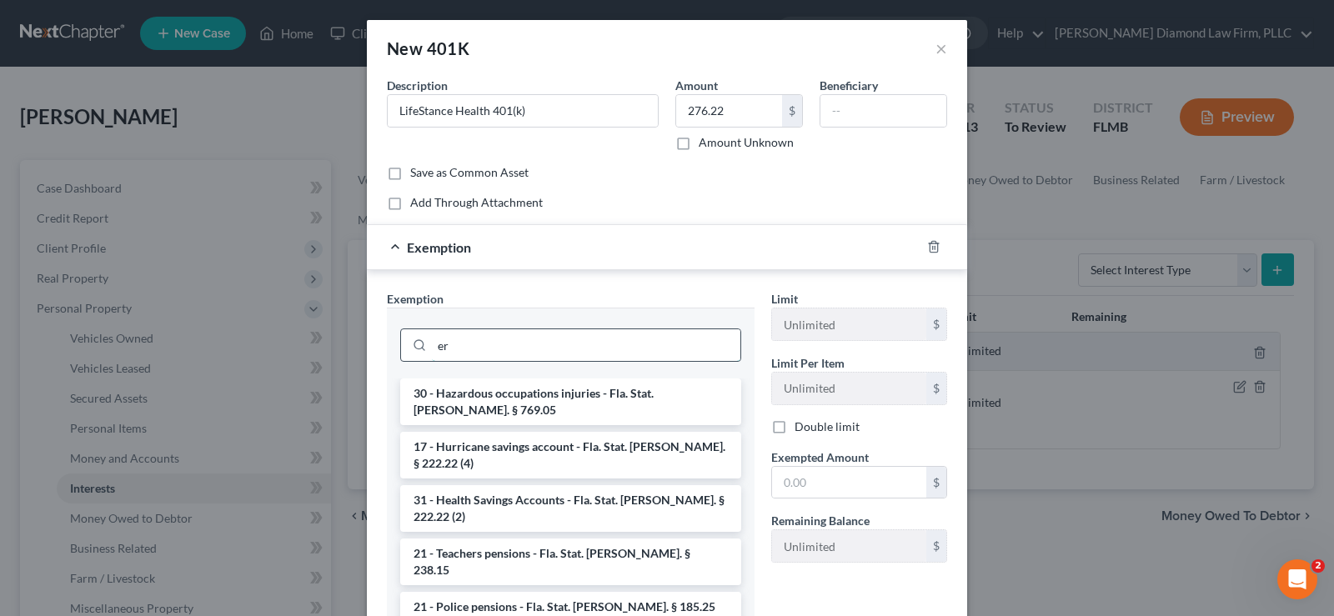
type input "e"
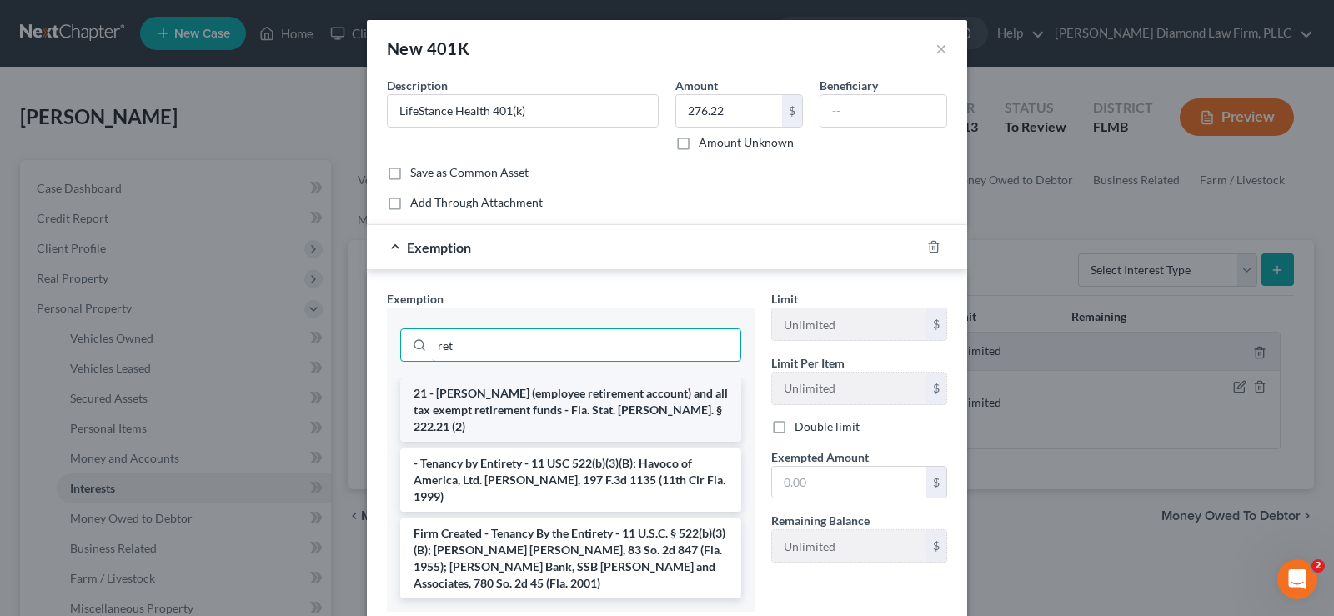
type input "ret"
click at [611, 398] on li "21 - [PERSON_NAME] (employee retirement account) and all tax exempt retirement …" at bounding box center [570, 409] width 341 height 63
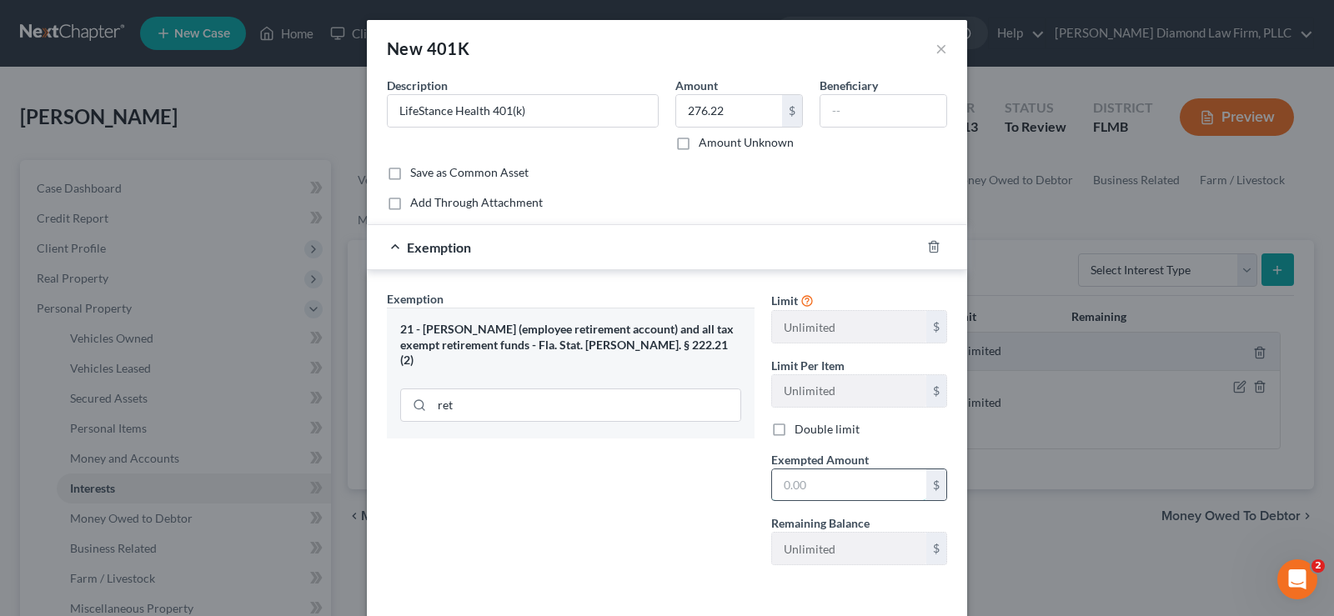
click at [800, 473] on input "text" at bounding box center [849, 485] width 154 height 32
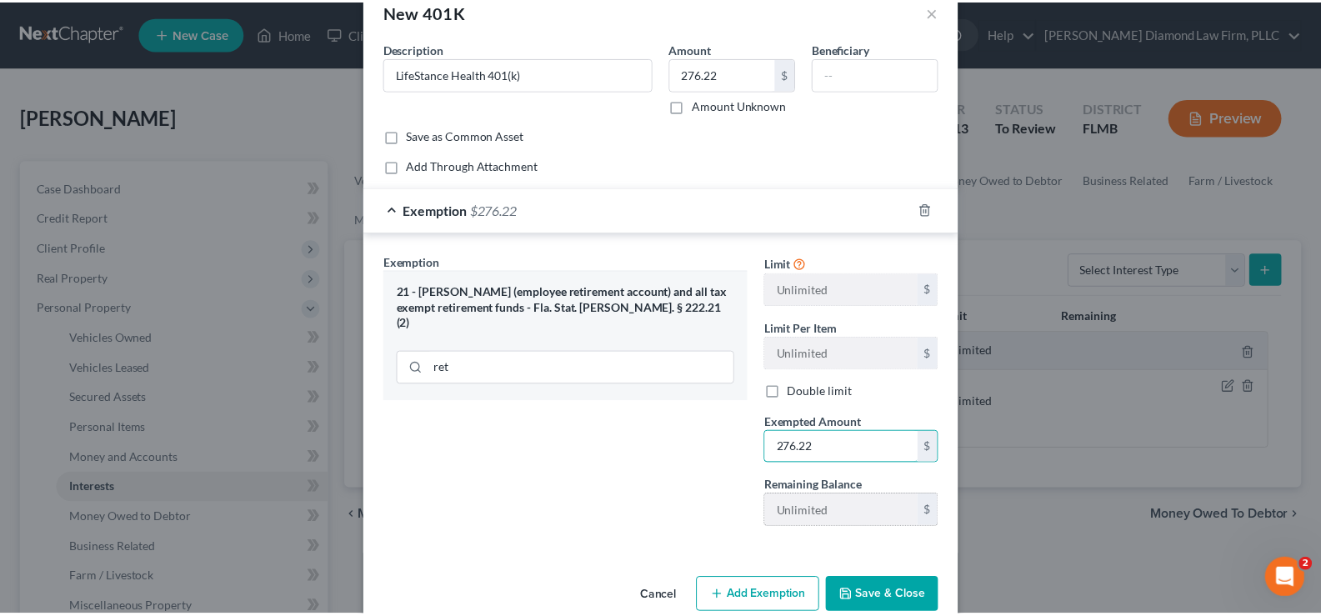
scroll to position [68, 0]
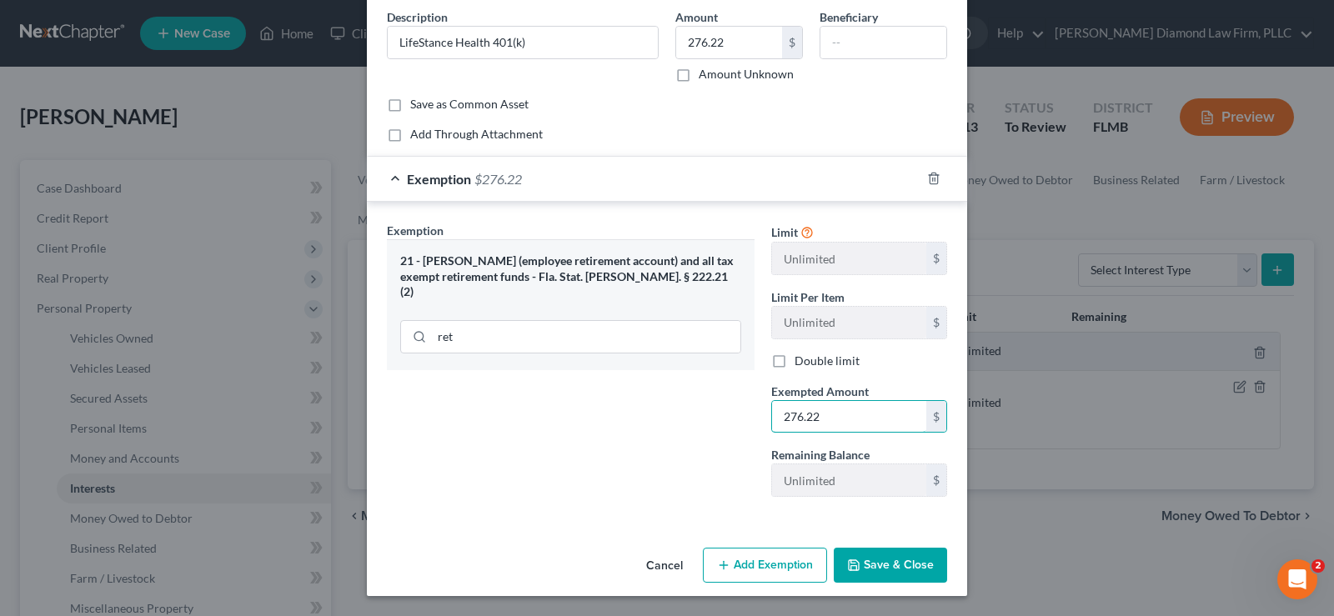
type input "276.22"
click at [875, 563] on button "Save & Close" at bounding box center [890, 565] width 113 height 35
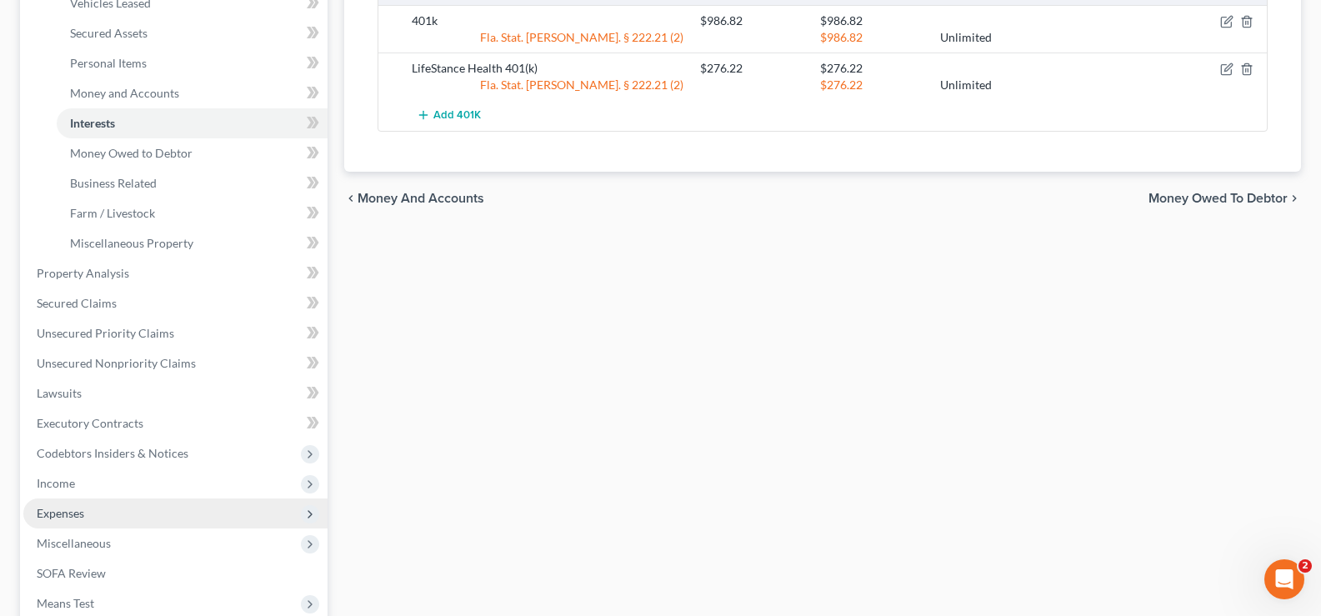
scroll to position [417, 0]
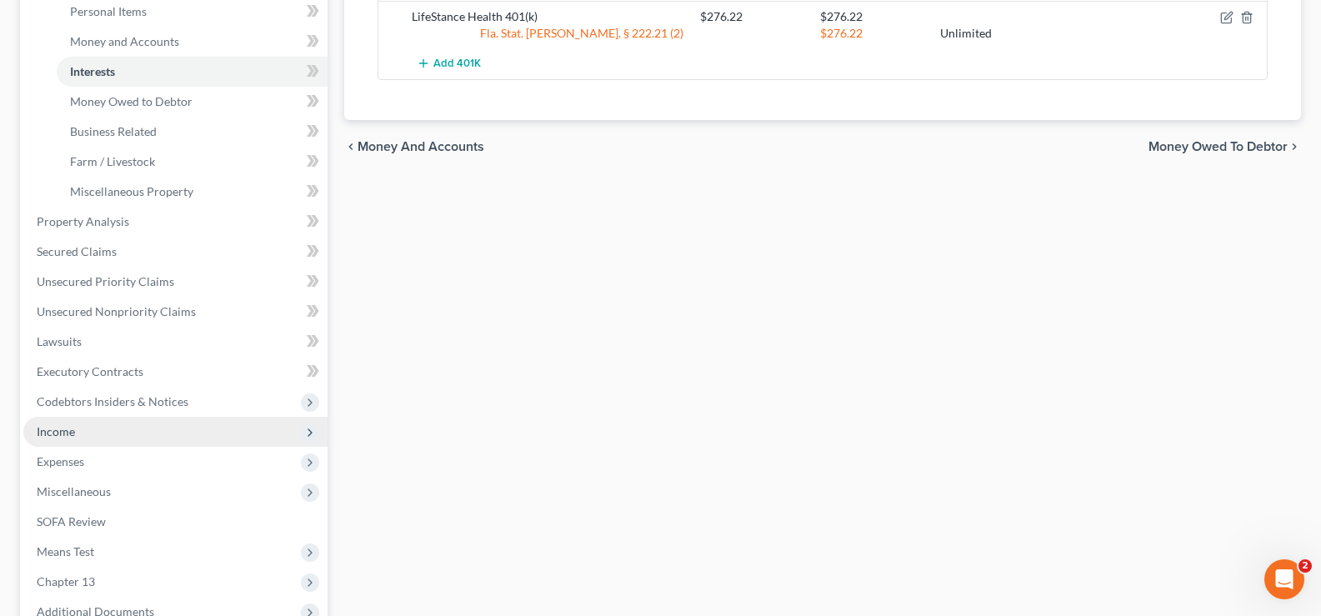
click at [103, 434] on span "Income" at bounding box center [175, 432] width 304 height 30
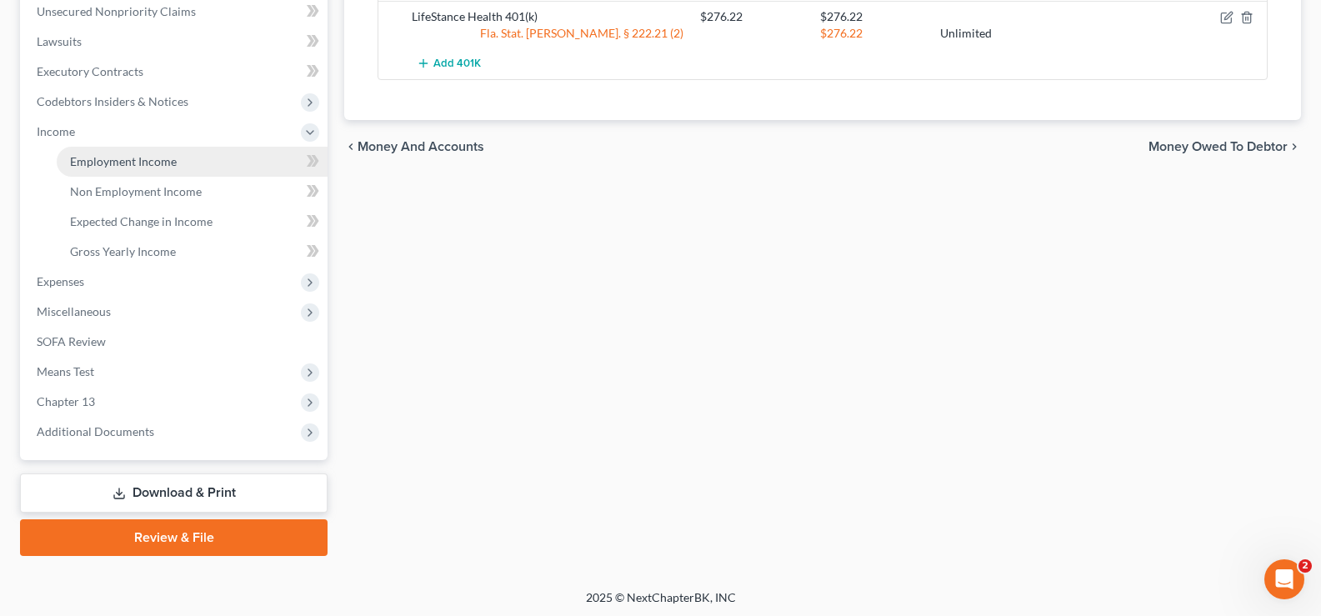
click at [152, 162] on span "Employment Income" at bounding box center [123, 161] width 107 height 14
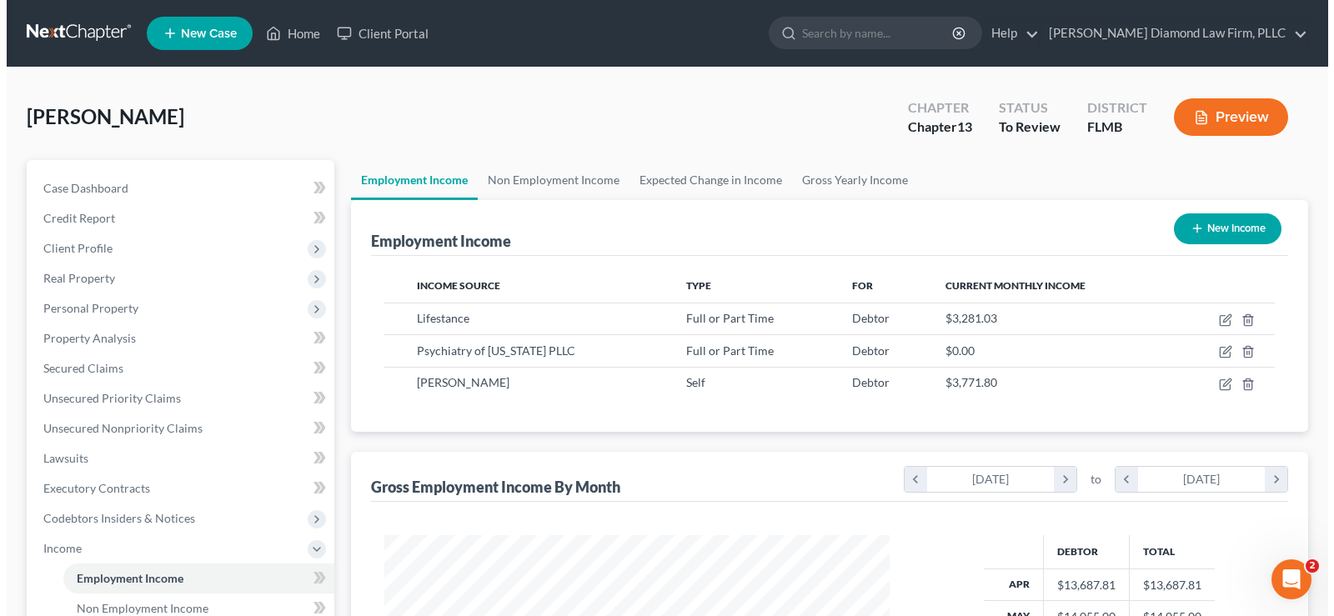
scroll to position [299, 539]
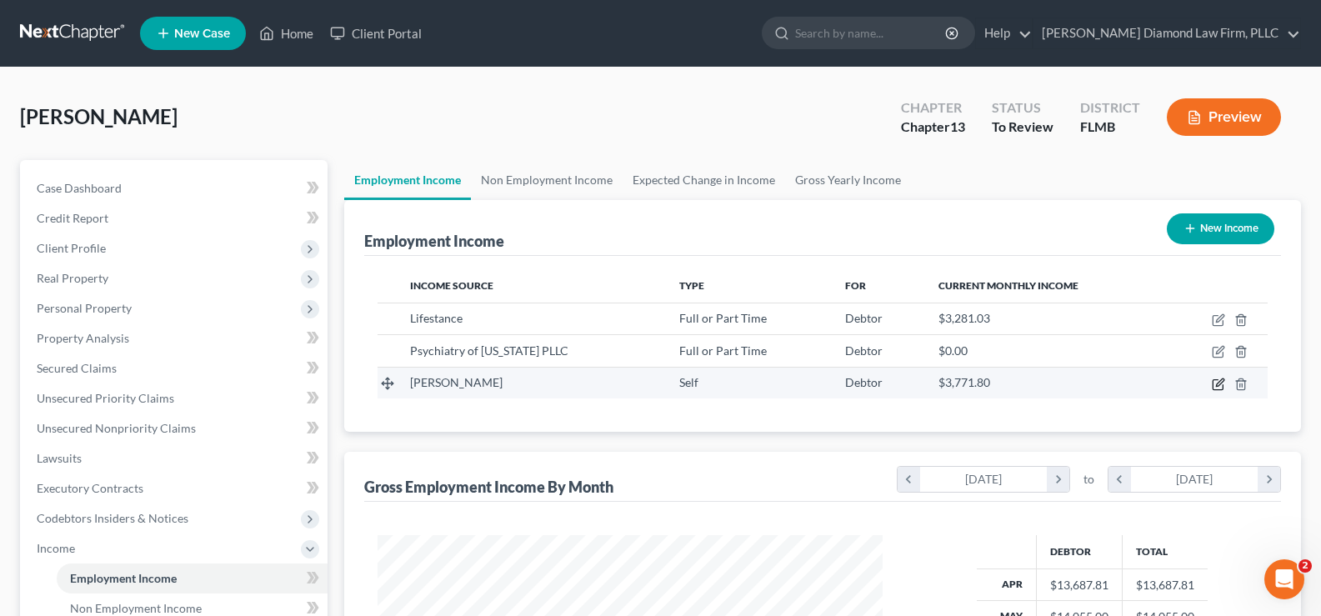
click at [1221, 385] on icon "button" at bounding box center [1218, 384] width 13 height 13
select select "1"
select select "9"
select select "0"
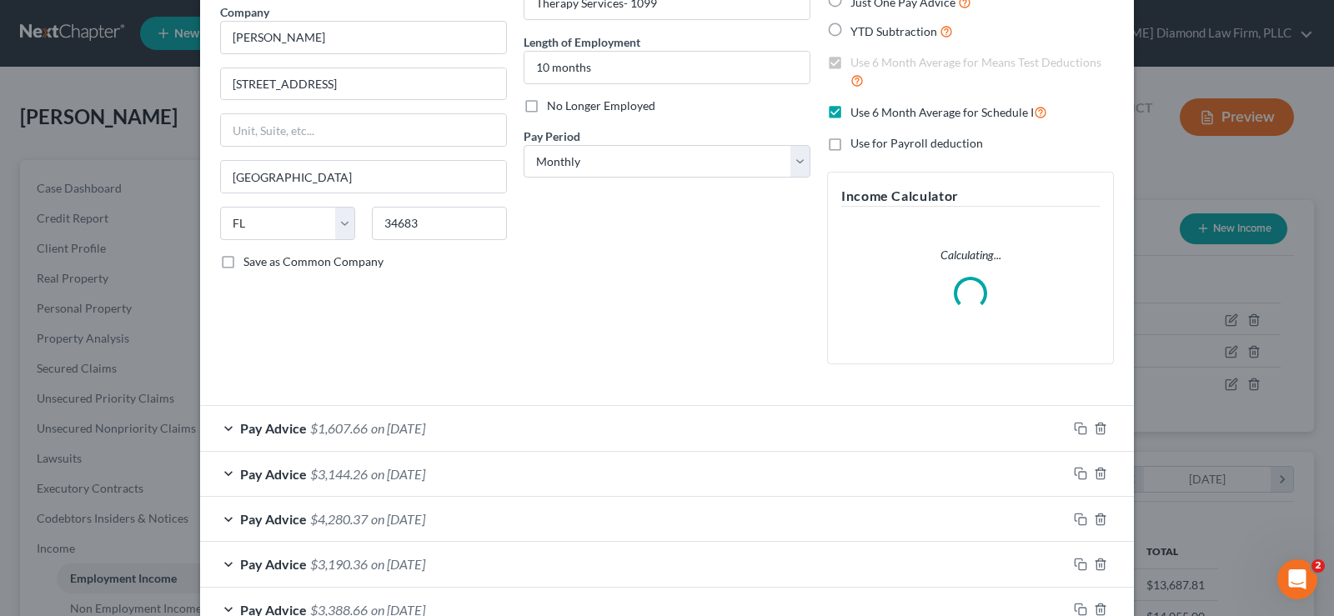
scroll to position [167, 0]
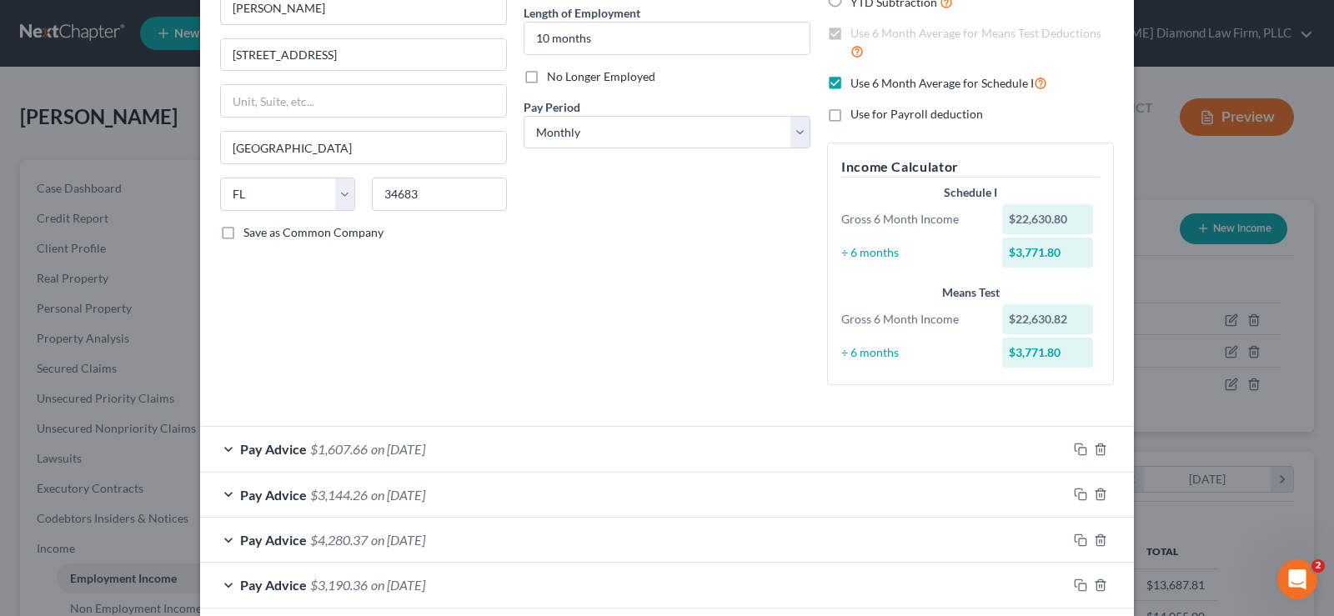
click at [224, 448] on div "Pay Advice $1,607.66 on [DATE]" at bounding box center [633, 449] width 867 height 44
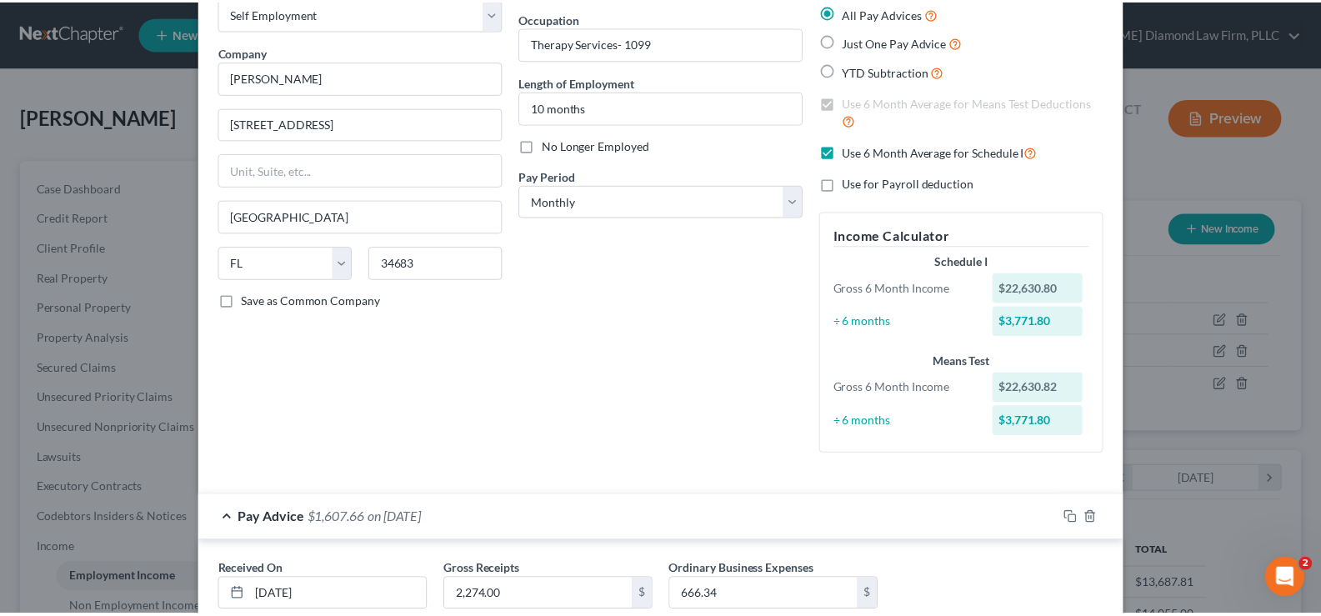
scroll to position [0, 0]
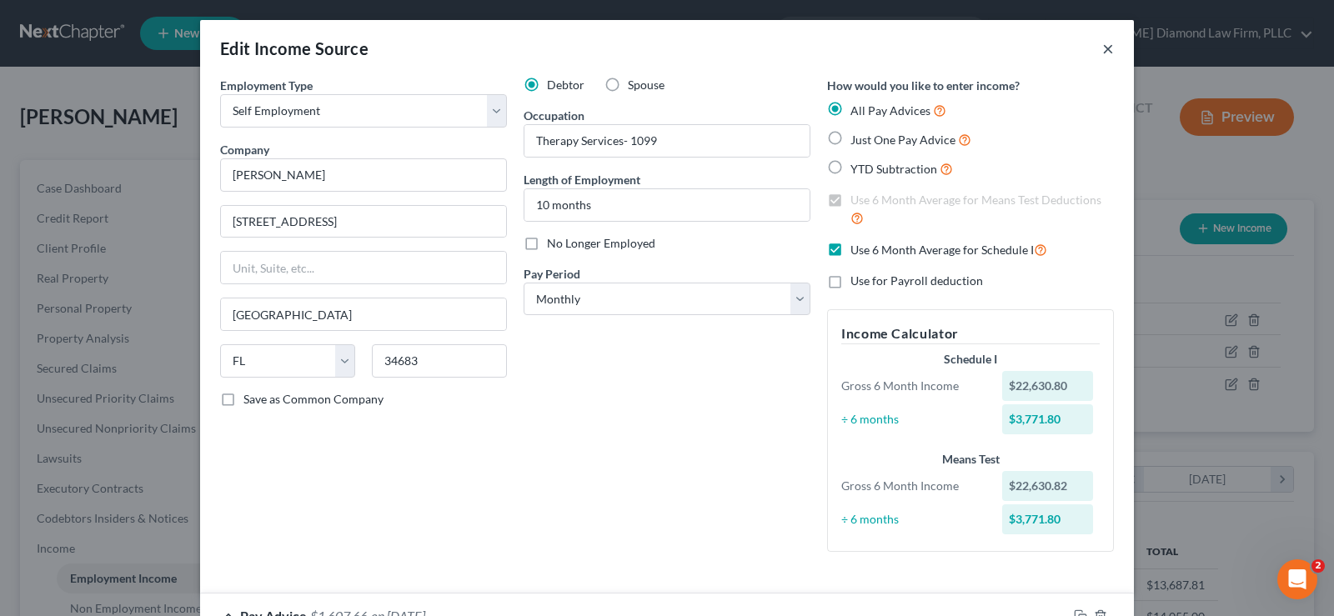
click at [1105, 49] on button "×" at bounding box center [1108, 48] width 12 height 20
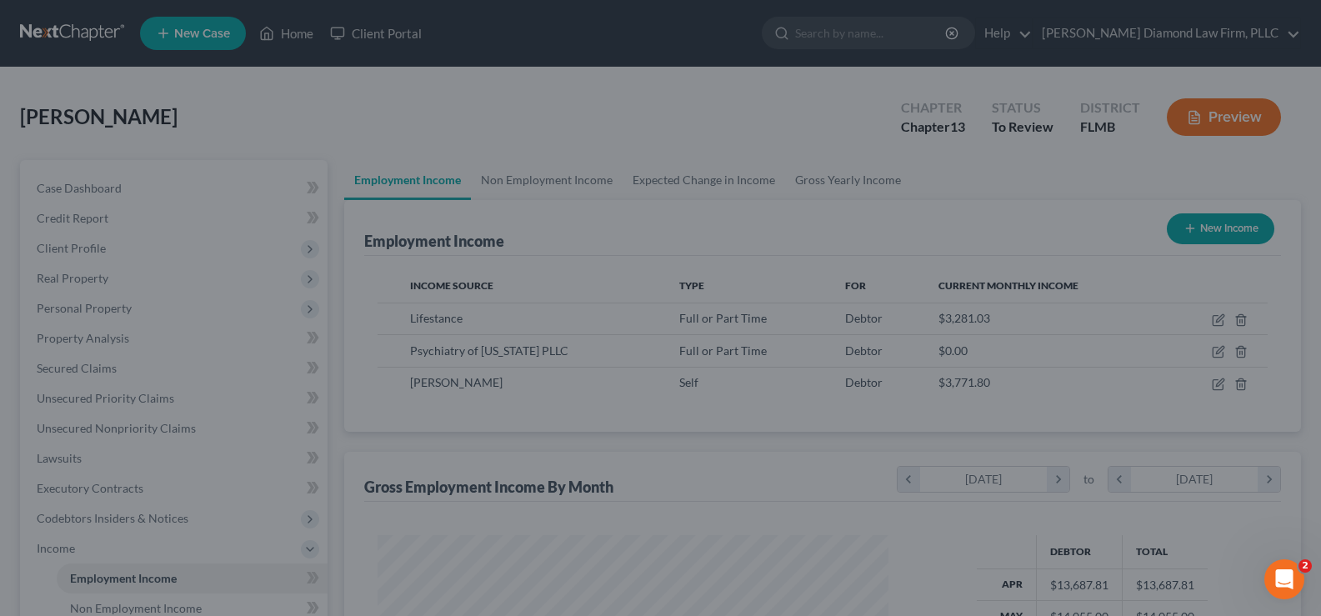
scroll to position [833358, 833118]
